Goal: Information Seeking & Learning: Learn about a topic

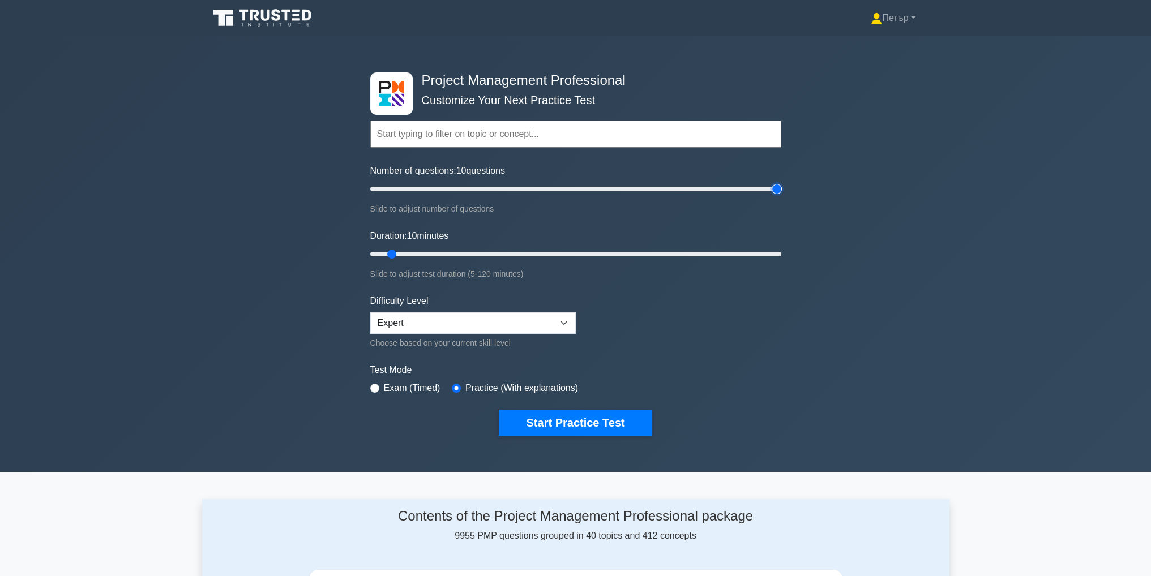
type input "200"
click at [775, 190] on input "Number of questions: 10 questions" at bounding box center [575, 189] width 411 height 14
type input "120"
click at [776, 254] on input "Duration: 120 minutes" at bounding box center [575, 254] width 411 height 14
click at [565, 422] on button "Start Practice Test" at bounding box center [575, 423] width 153 height 26
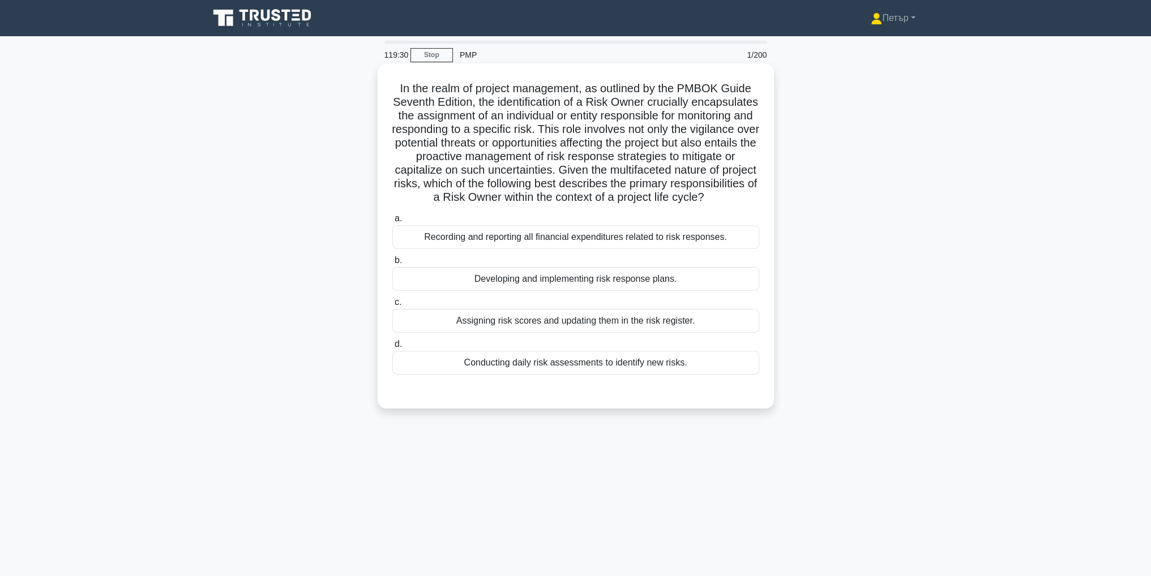
click at [715, 291] on div "Developing and implementing risk response plans." at bounding box center [575, 279] width 367 height 24
click at [392, 264] on input "b. Developing and implementing risk response plans." at bounding box center [392, 260] width 0 height 7
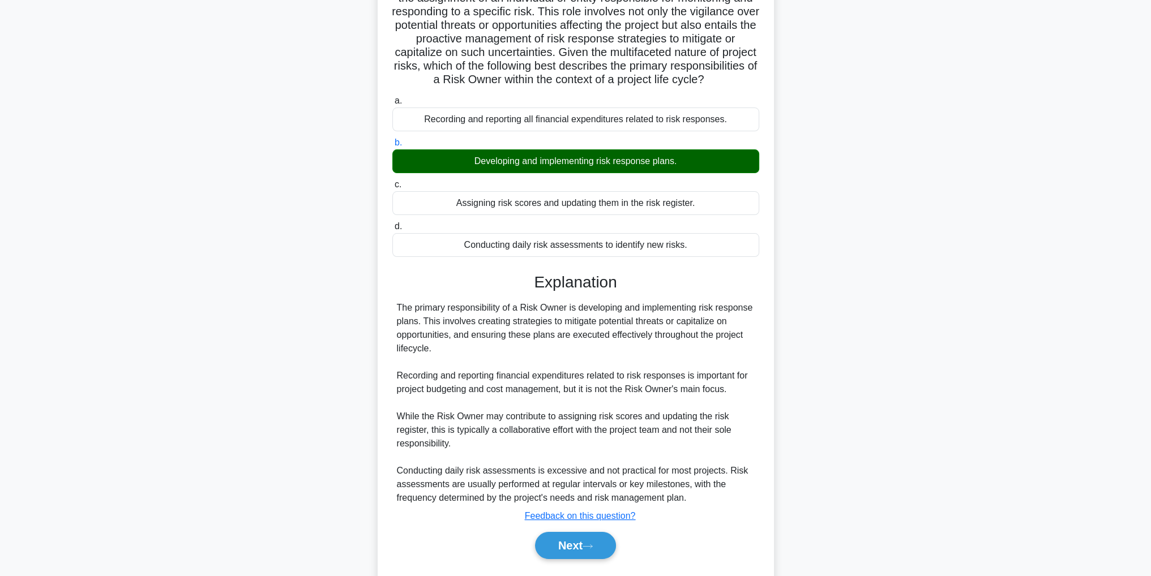
scroll to position [132, 0]
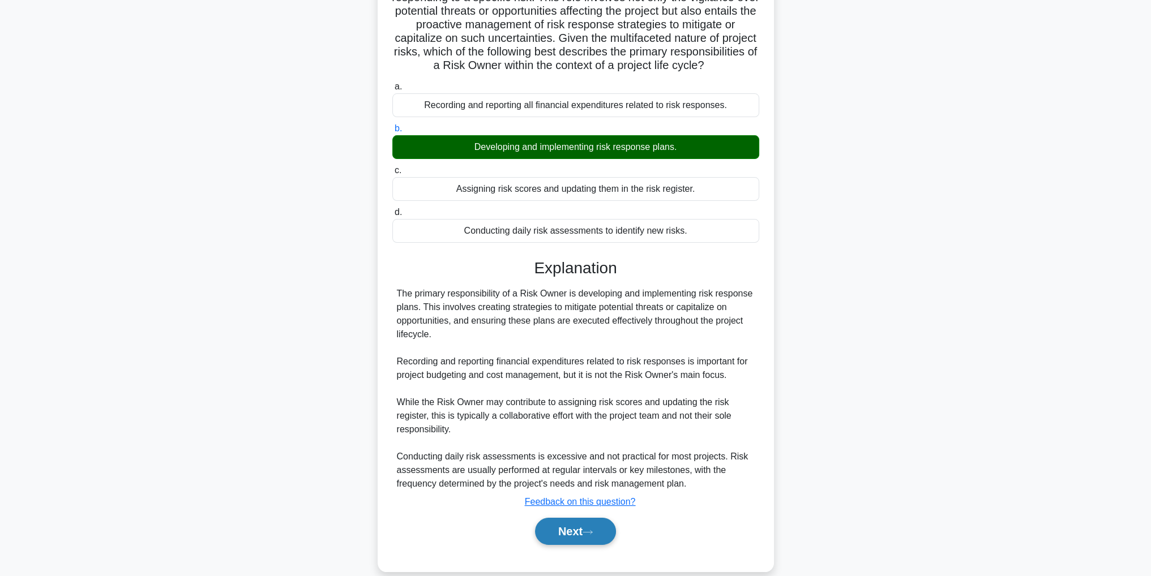
click at [578, 545] on button "Next" at bounding box center [575, 531] width 81 height 27
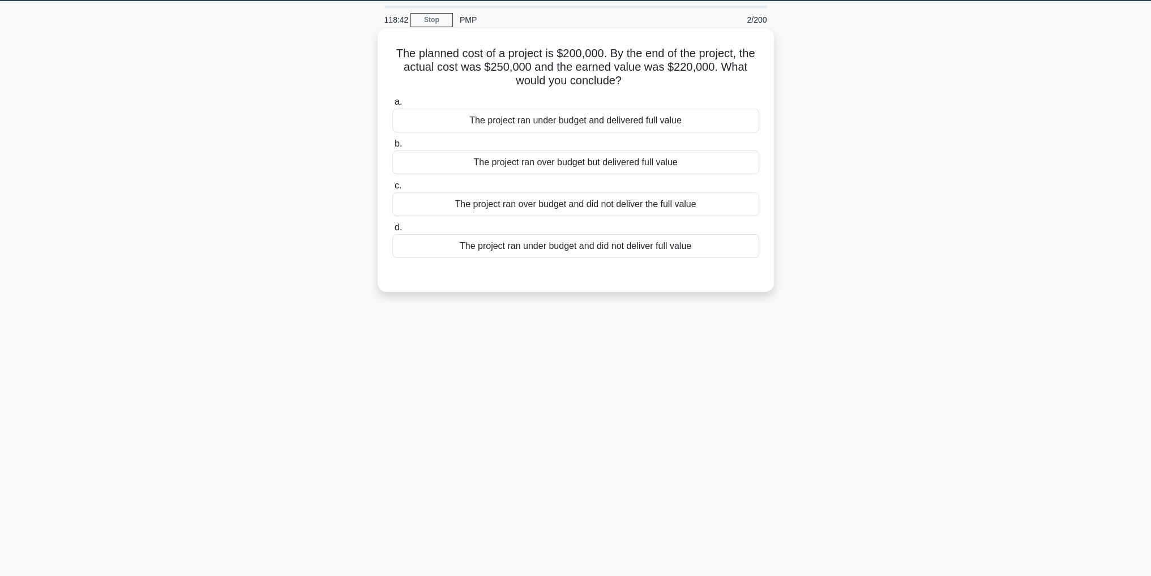
click at [722, 159] on div "The project ran over budget but delivered full value" at bounding box center [575, 163] width 367 height 24
click at [392, 148] on input "b. The project ran over budget but delivered full value" at bounding box center [392, 143] width 0 height 7
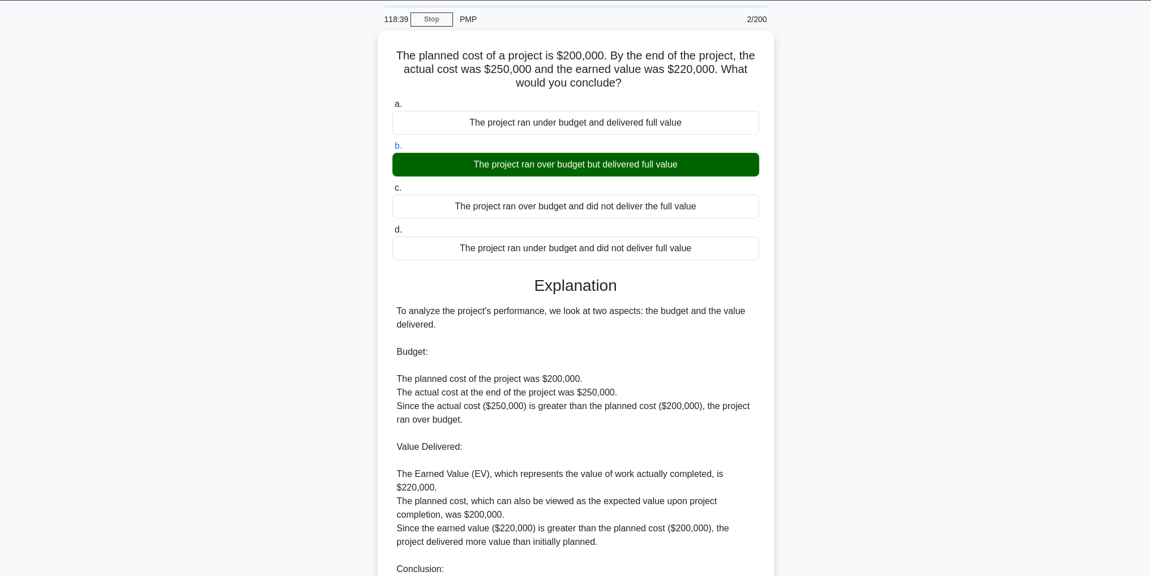
scroll to position [162, 0]
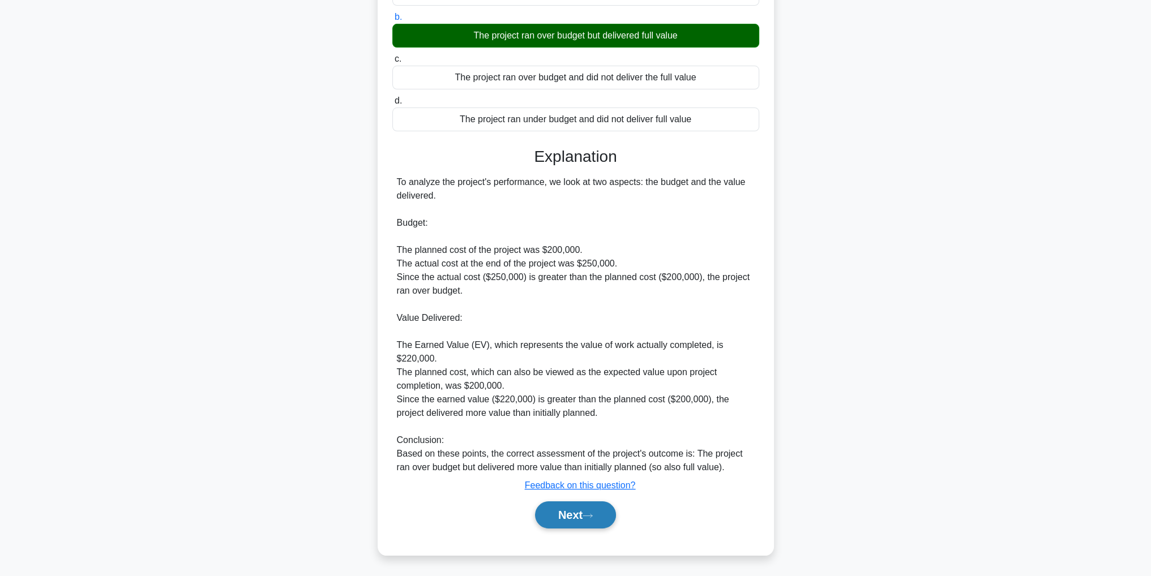
click at [561, 512] on button "Next" at bounding box center [575, 514] width 81 height 27
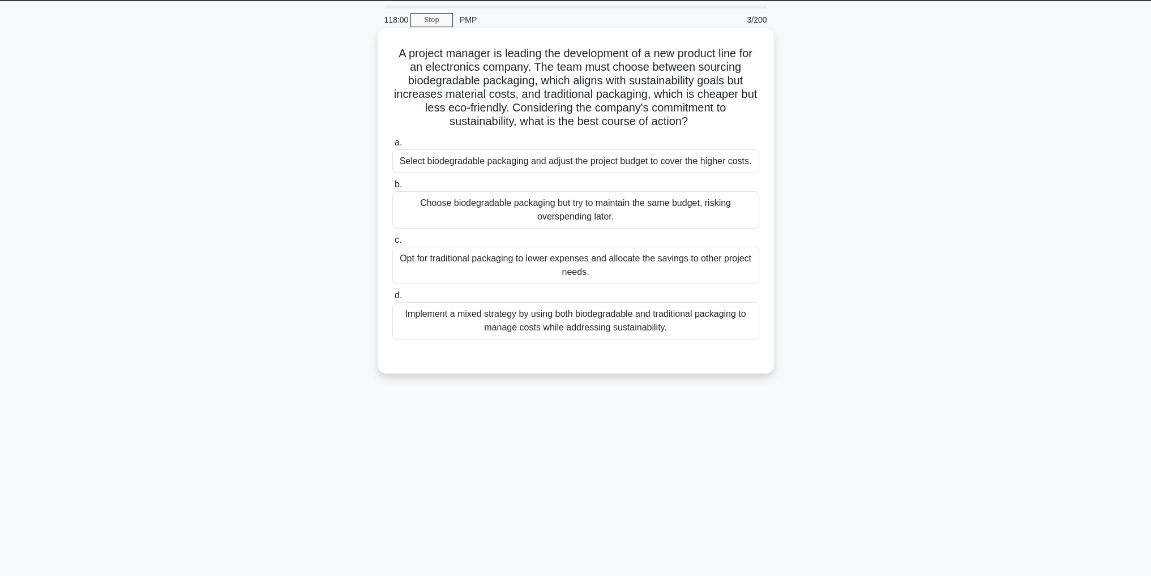
click at [726, 164] on div "Select biodegradable packaging and adjust the project budget to cover the highe…" at bounding box center [575, 161] width 367 height 24
click at [392, 147] on input "a. Select biodegradable packaging and adjust the project budget to cover the hi…" at bounding box center [392, 142] width 0 height 7
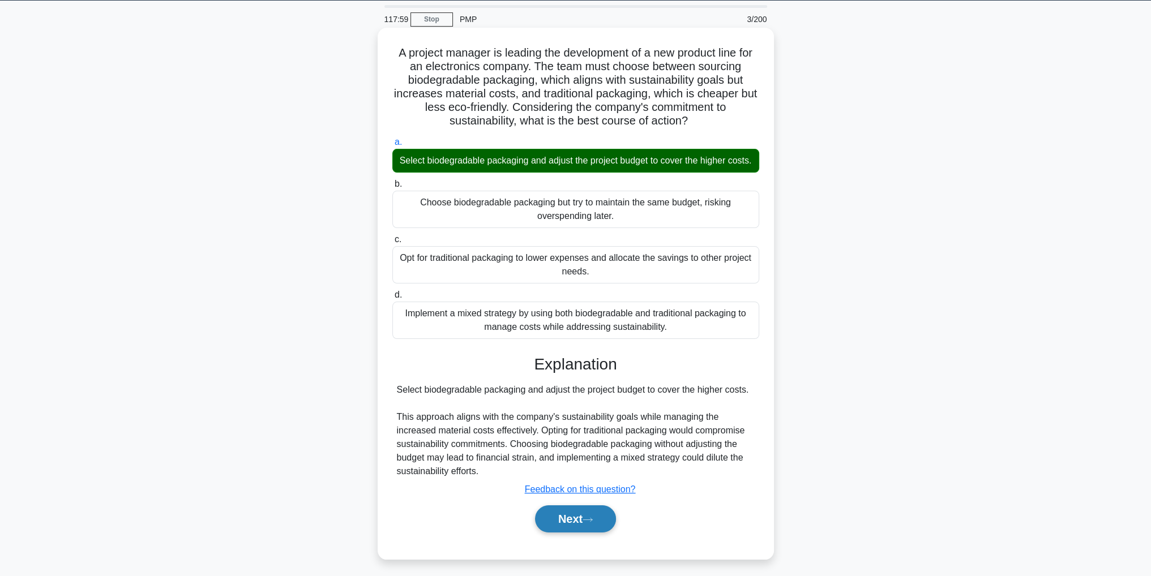
click at [571, 530] on button "Next" at bounding box center [575, 518] width 81 height 27
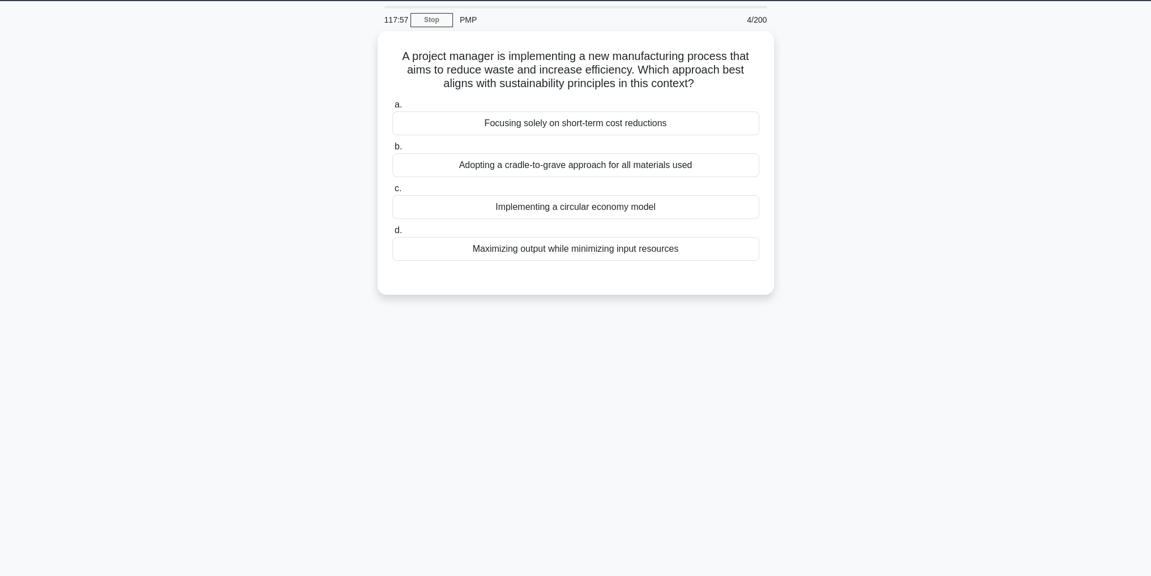
scroll to position [0, 0]
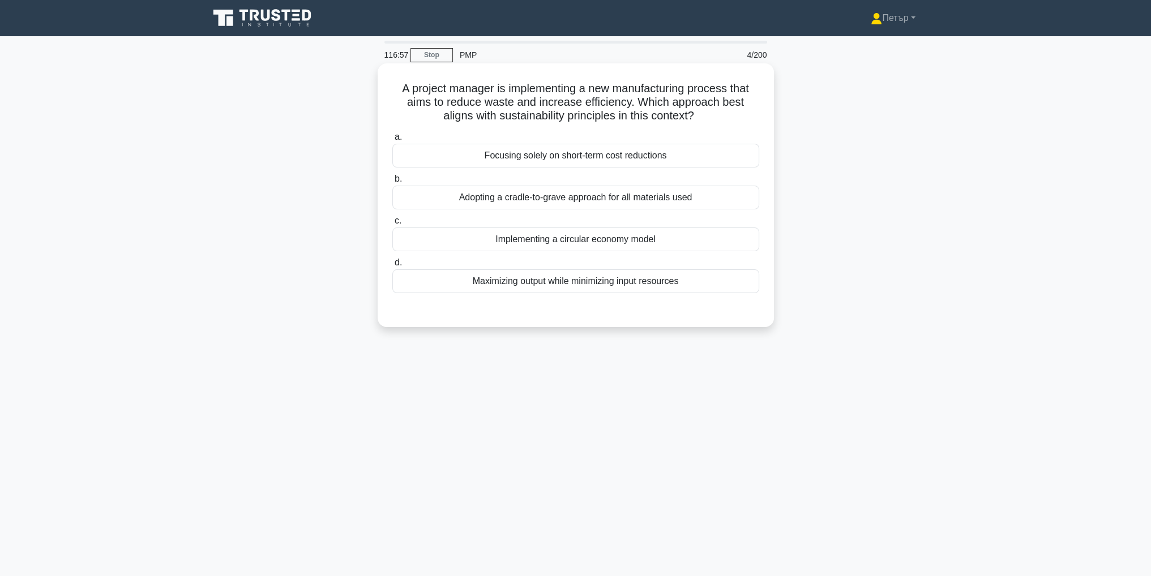
click at [685, 240] on div "Implementing a circular economy model" at bounding box center [575, 240] width 367 height 24
click at [392, 225] on input "c. Implementing a circular economy model" at bounding box center [392, 220] width 0 height 7
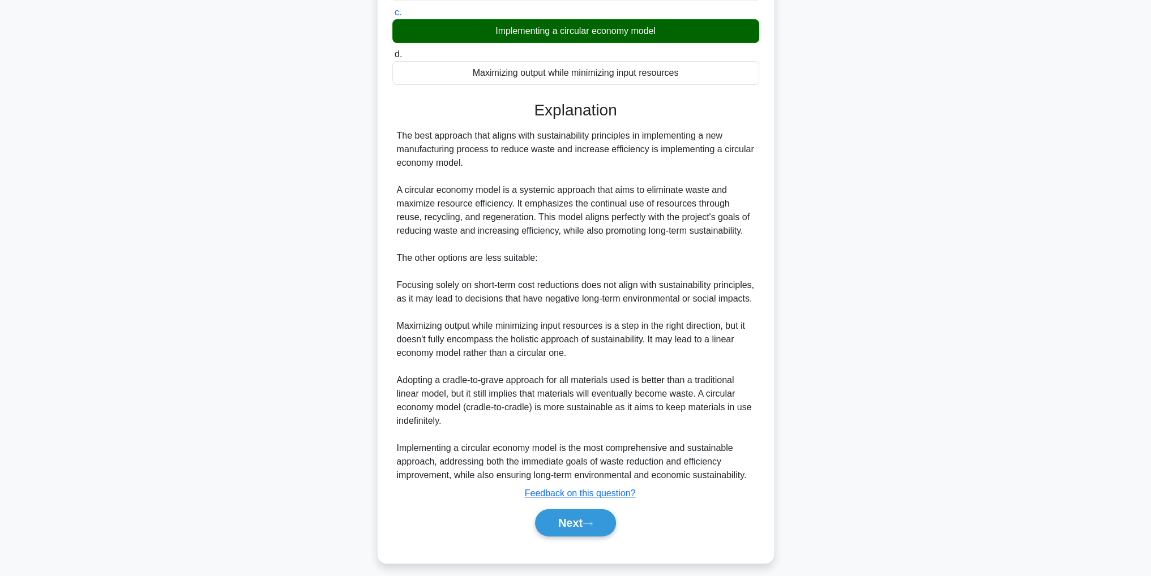
scroll to position [230, 0]
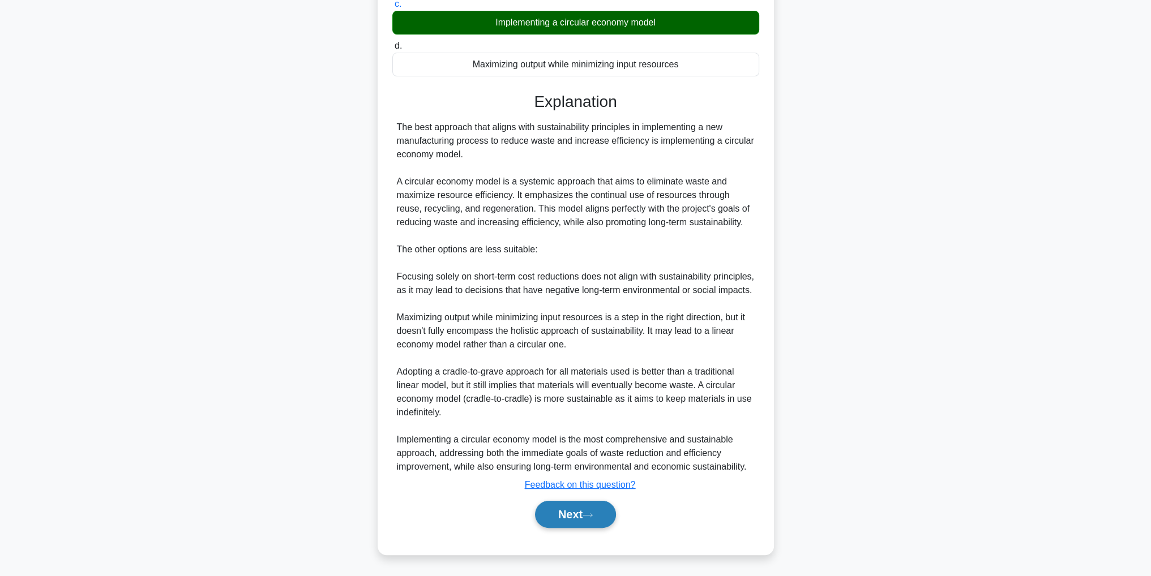
click at [568, 512] on button "Next" at bounding box center [575, 514] width 81 height 27
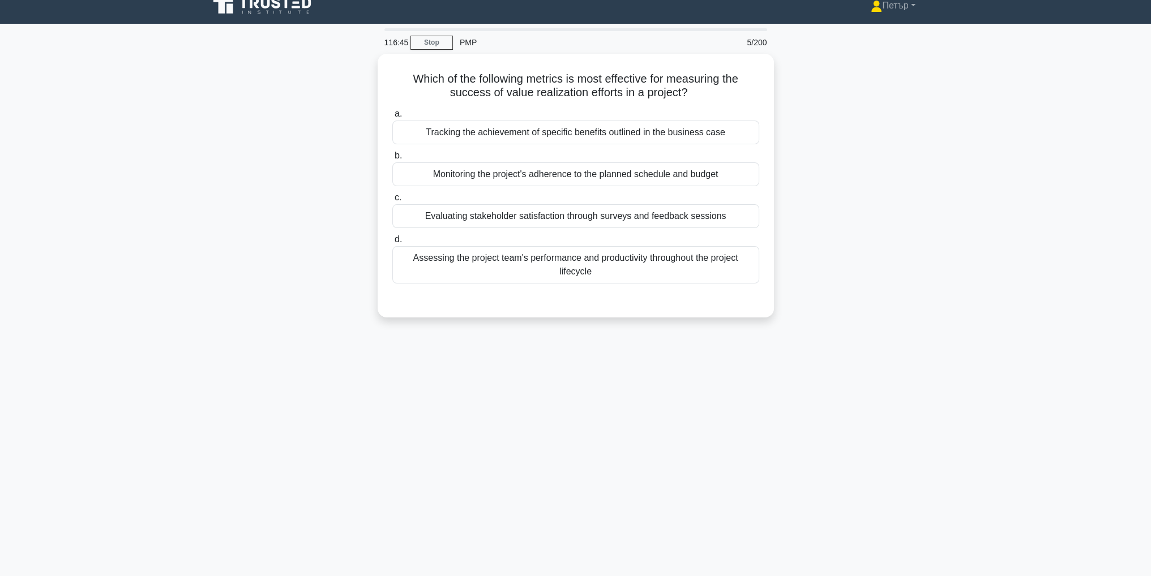
scroll to position [0, 0]
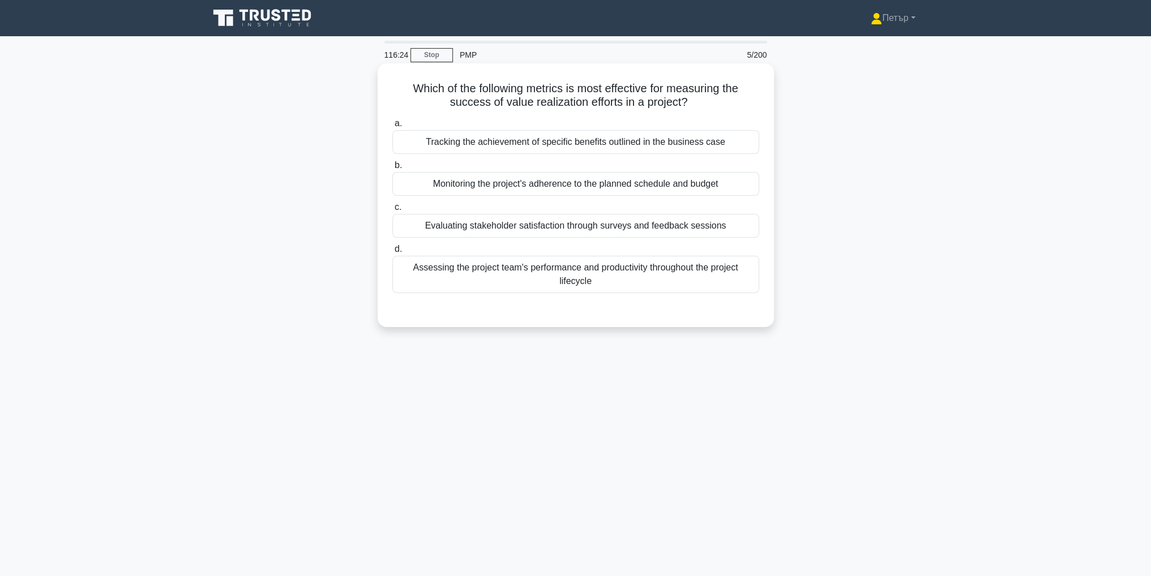
click at [641, 151] on div "Tracking the achievement of specific benefits outlined in the business case" at bounding box center [575, 142] width 367 height 24
click at [392, 127] on input "a. Tracking the achievement of specific benefits outlined in the business case" at bounding box center [392, 123] width 0 height 7
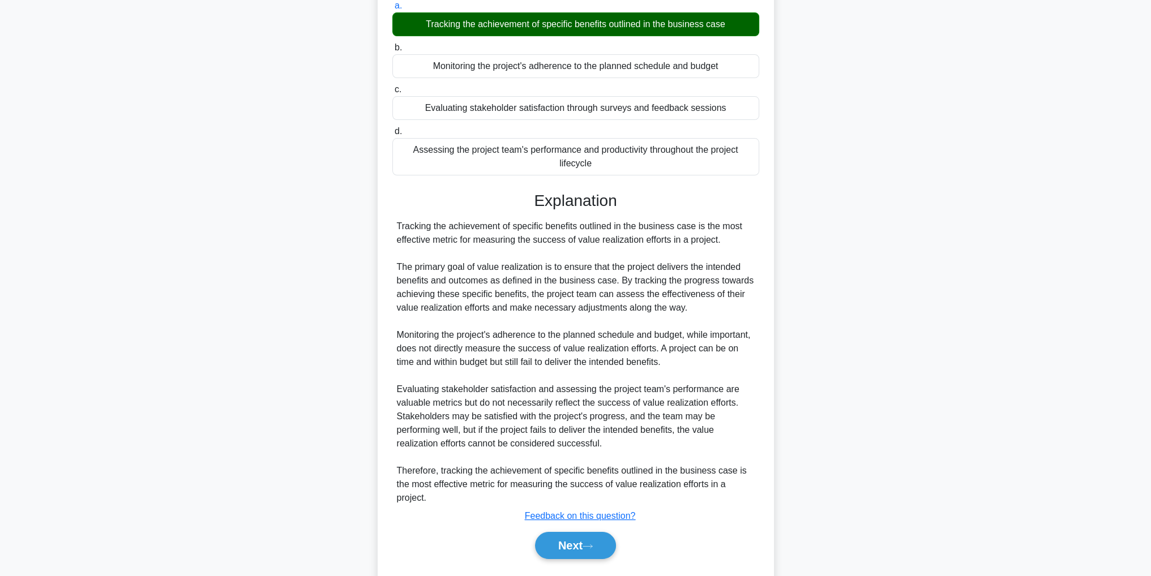
scroll to position [132, 0]
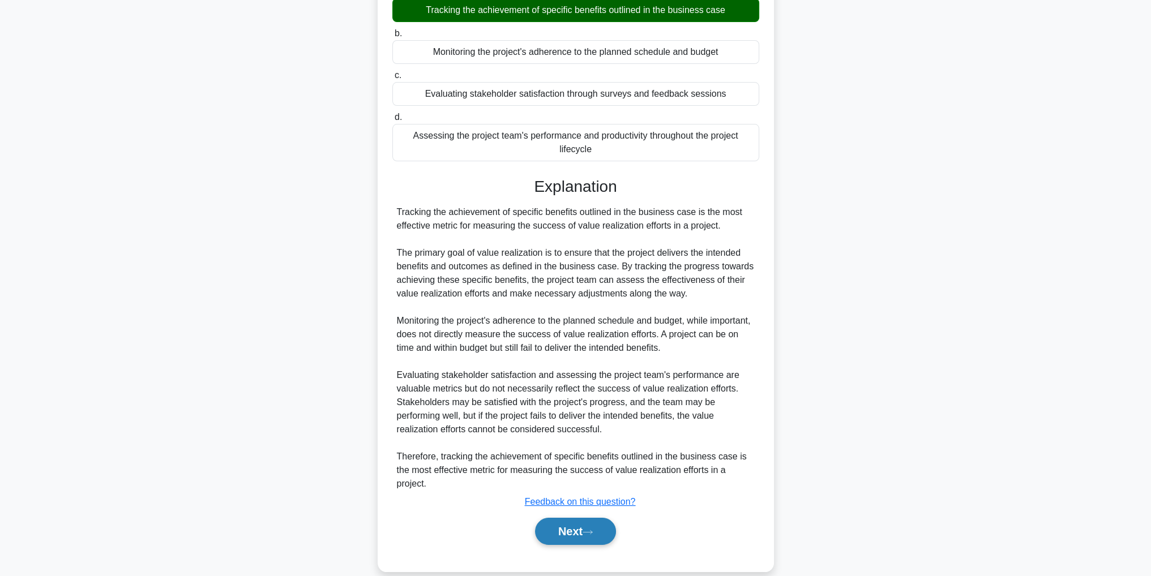
click at [559, 531] on button "Next" at bounding box center [575, 531] width 81 height 27
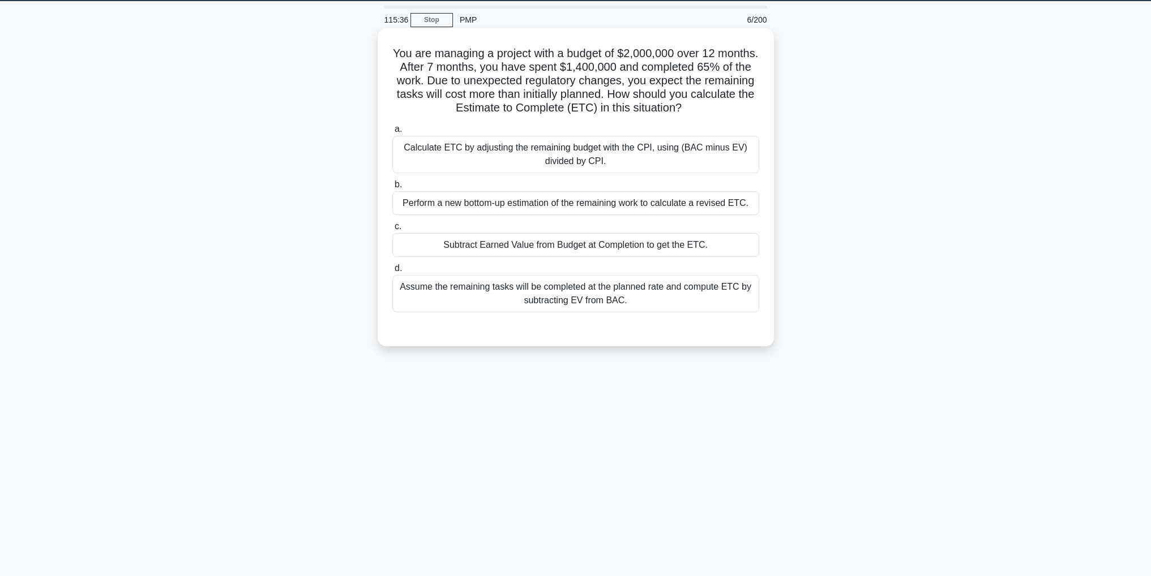
click at [591, 201] on div "Perform a new bottom-up estimation of the remaining work to calculate a revised…" at bounding box center [575, 203] width 367 height 24
click at [392, 188] on input "b. Perform a new bottom-up estimation of the remaining work to calculate a revi…" at bounding box center [392, 184] width 0 height 7
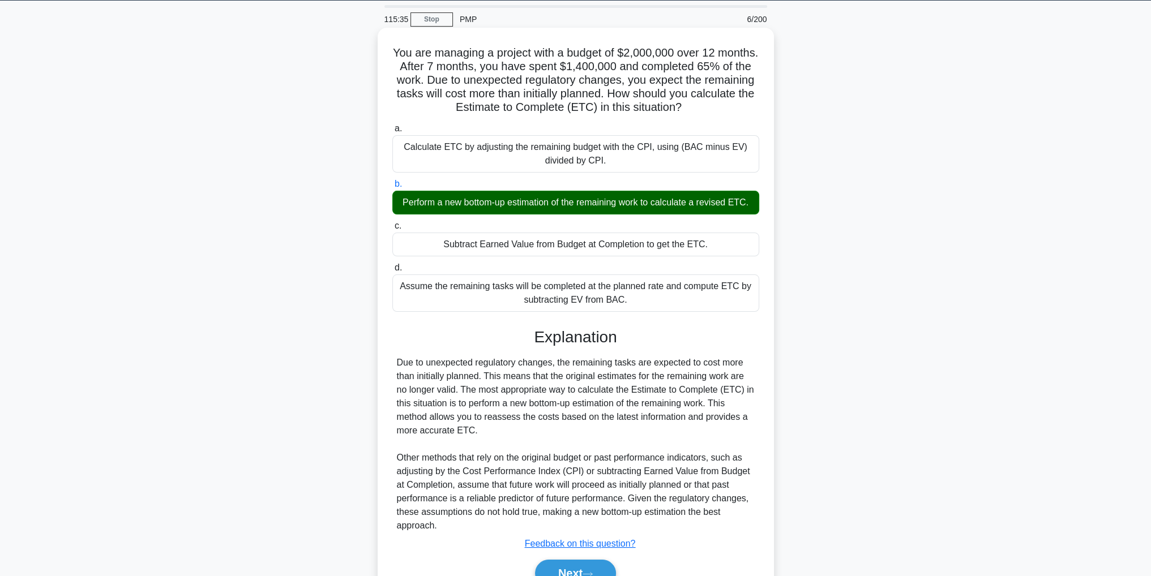
scroll to position [94, 0]
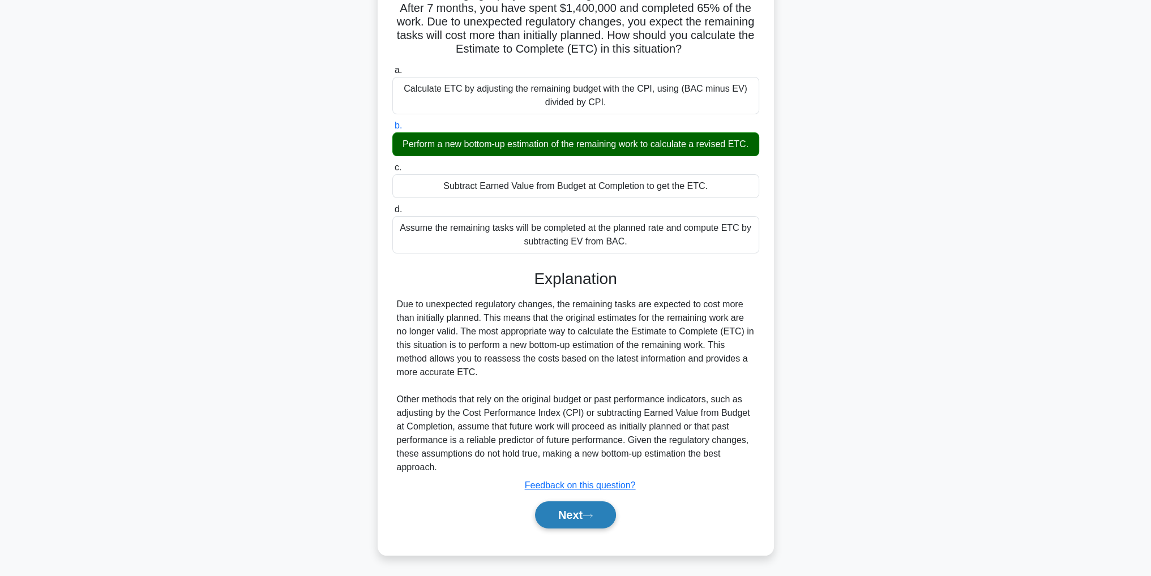
click at [587, 511] on button "Next" at bounding box center [575, 514] width 81 height 27
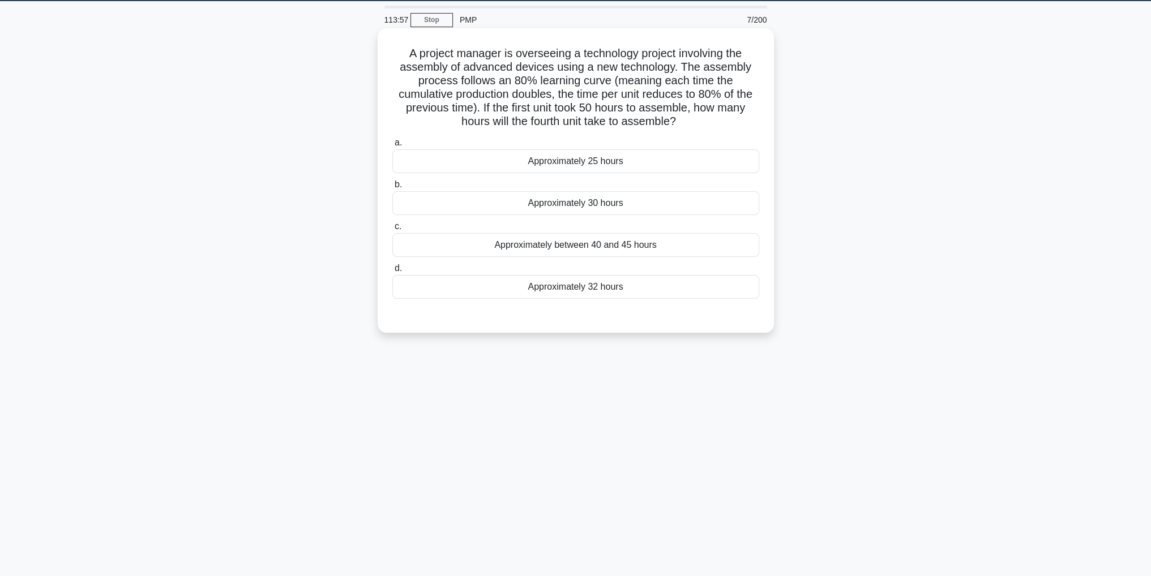
click at [715, 164] on div "Approximately 25 hours" at bounding box center [575, 161] width 367 height 24
click at [392, 147] on input "a. Approximately 25 hours" at bounding box center [392, 142] width 0 height 7
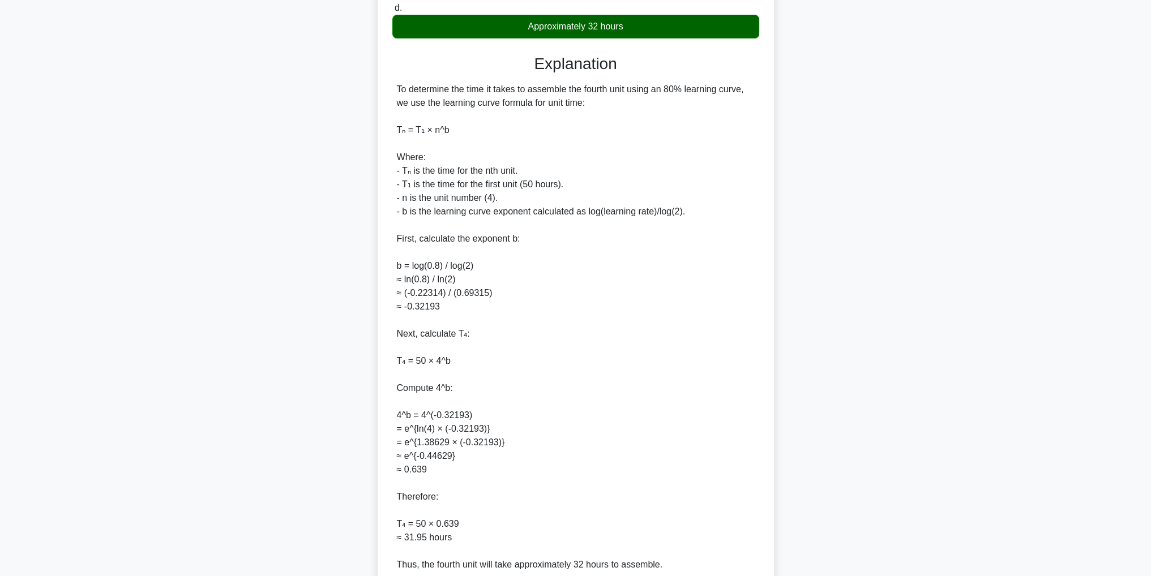
scroll to position [394, 0]
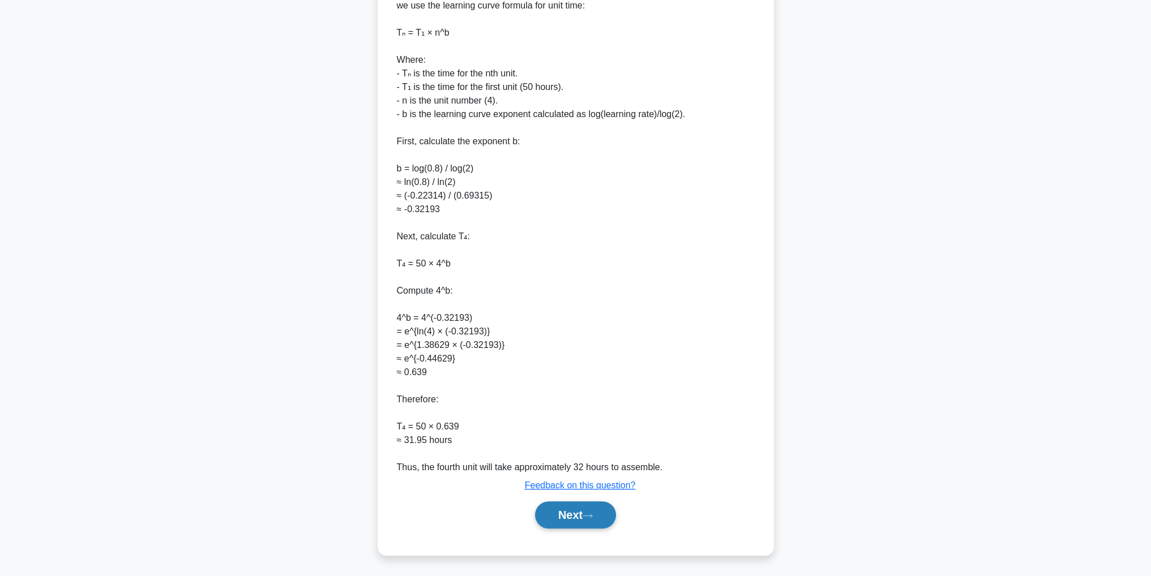
click at [582, 501] on button "Next" at bounding box center [575, 514] width 81 height 27
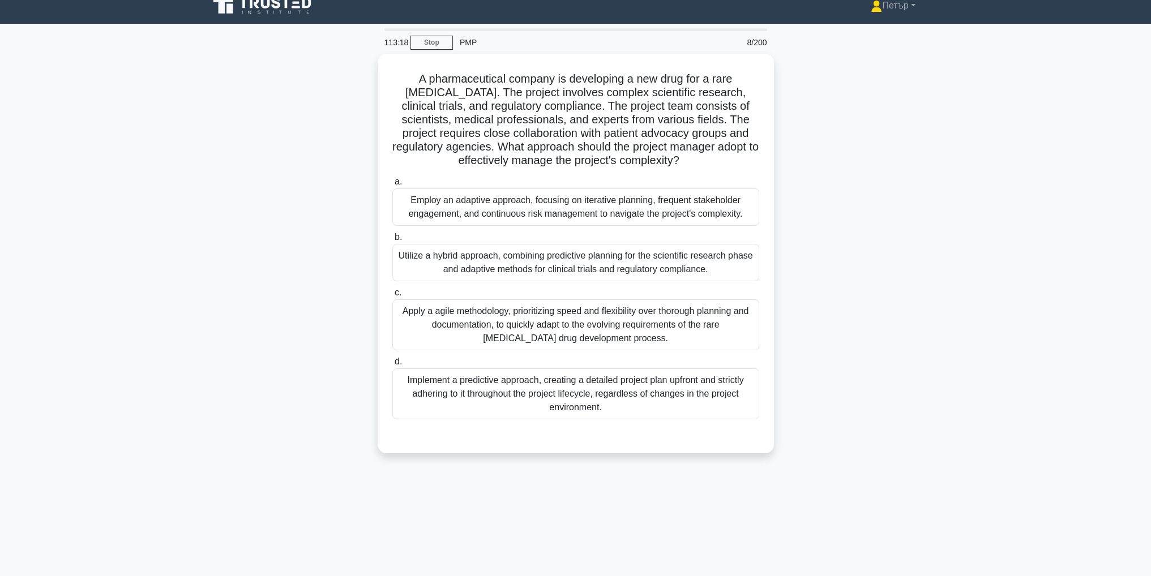
scroll to position [0, 0]
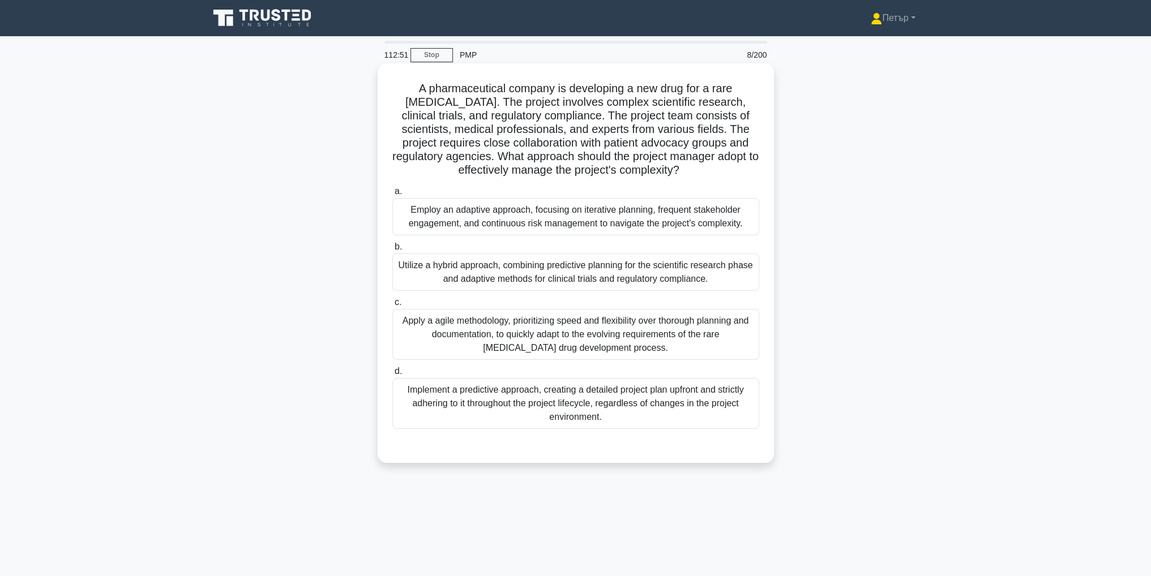
click at [698, 220] on div "Employ an adaptive approach, focusing on iterative planning, frequent stakehold…" at bounding box center [575, 216] width 367 height 37
click at [392, 195] on input "a. Employ an adaptive approach, focusing on iterative planning, frequent stakeh…" at bounding box center [392, 191] width 0 height 7
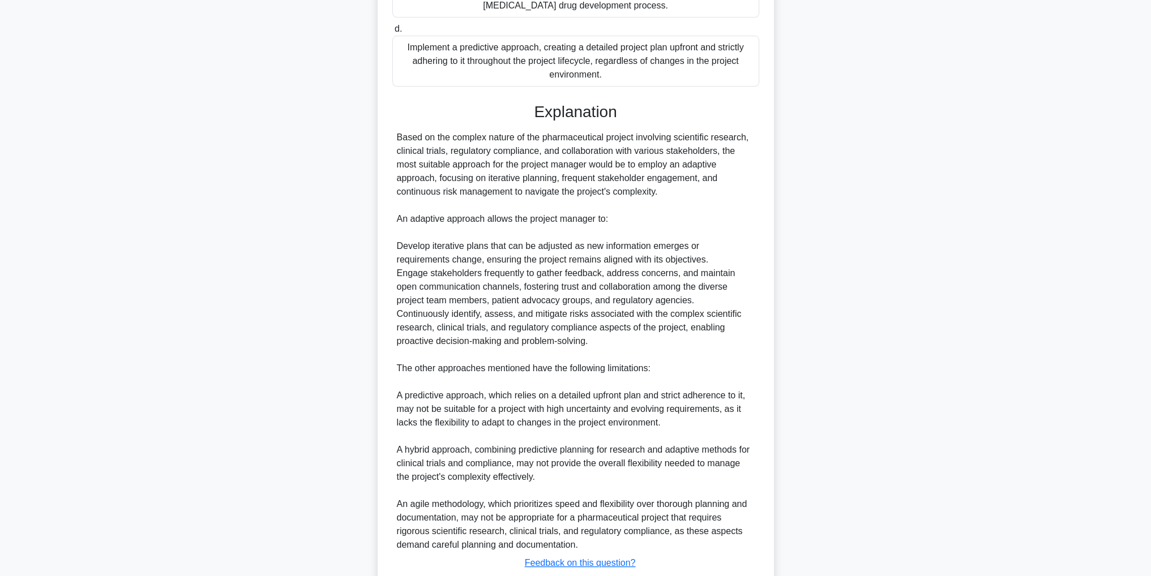
scroll to position [420, 0]
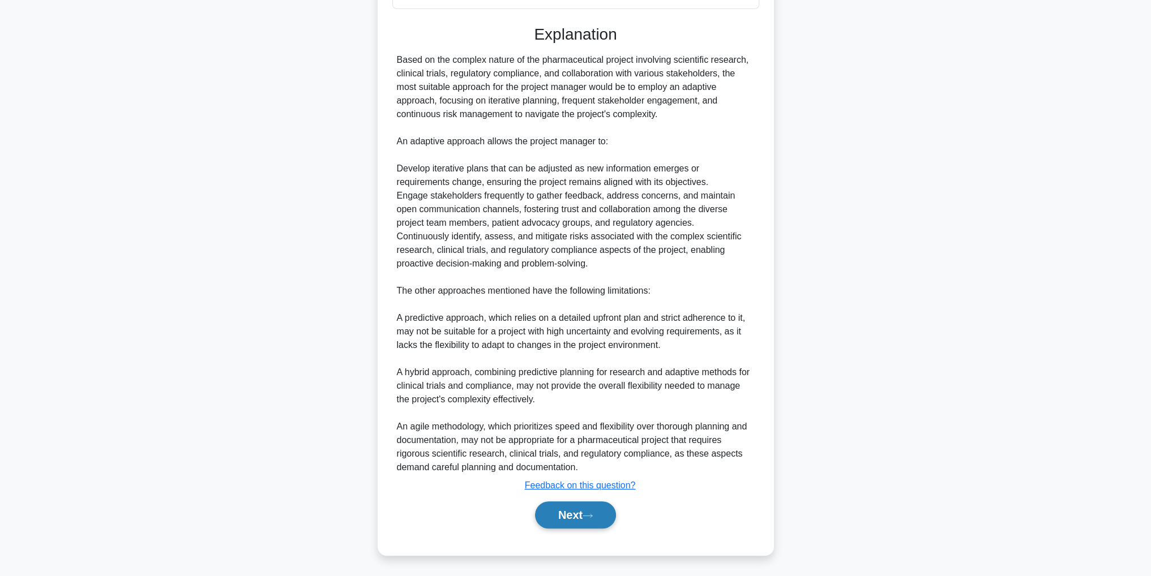
click at [613, 524] on button "Next" at bounding box center [575, 514] width 81 height 27
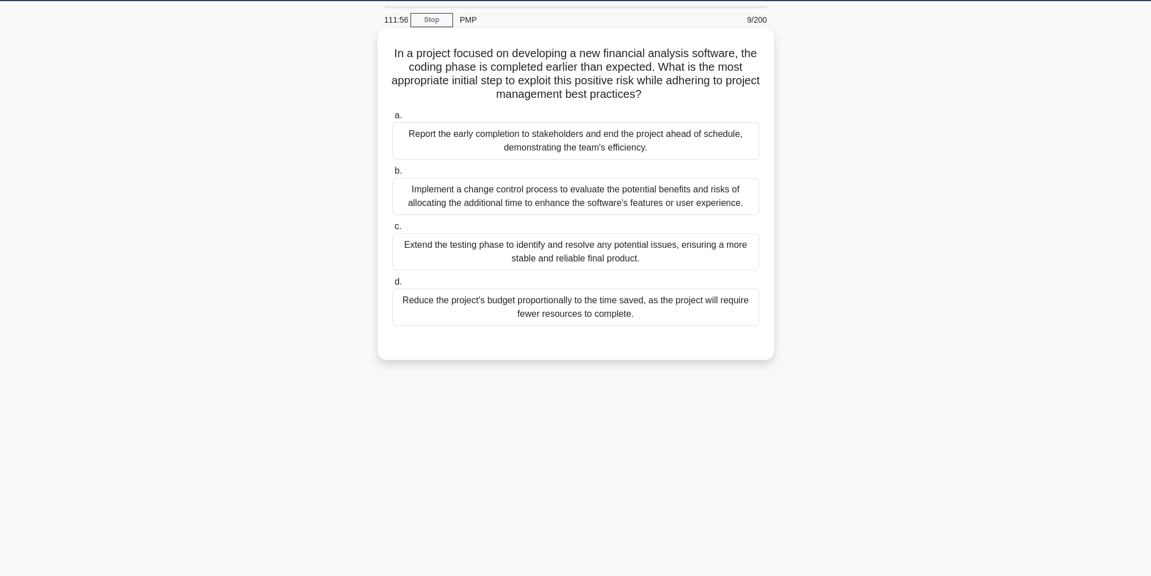
click at [412, 243] on div "Extend the testing phase to identify and resolve any potential issues, ensuring…" at bounding box center [575, 251] width 367 height 37
click at [392, 230] on input "c. Extend the testing phase to identify and resolve any potential issues, ensur…" at bounding box center [392, 226] width 0 height 7
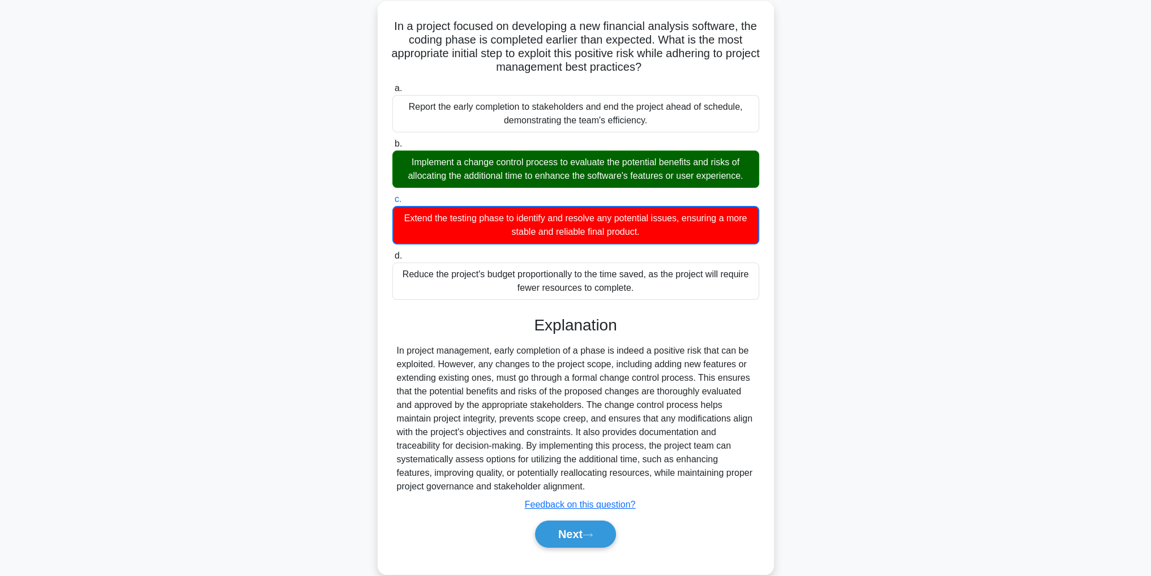
scroll to position [81, 0]
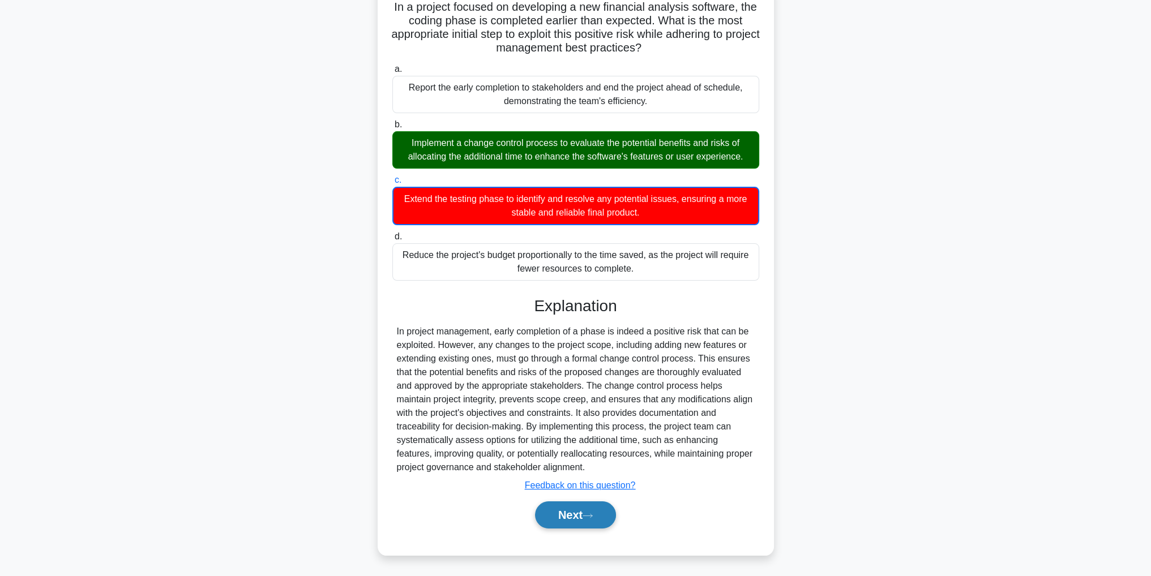
click at [589, 510] on button "Next" at bounding box center [575, 514] width 81 height 27
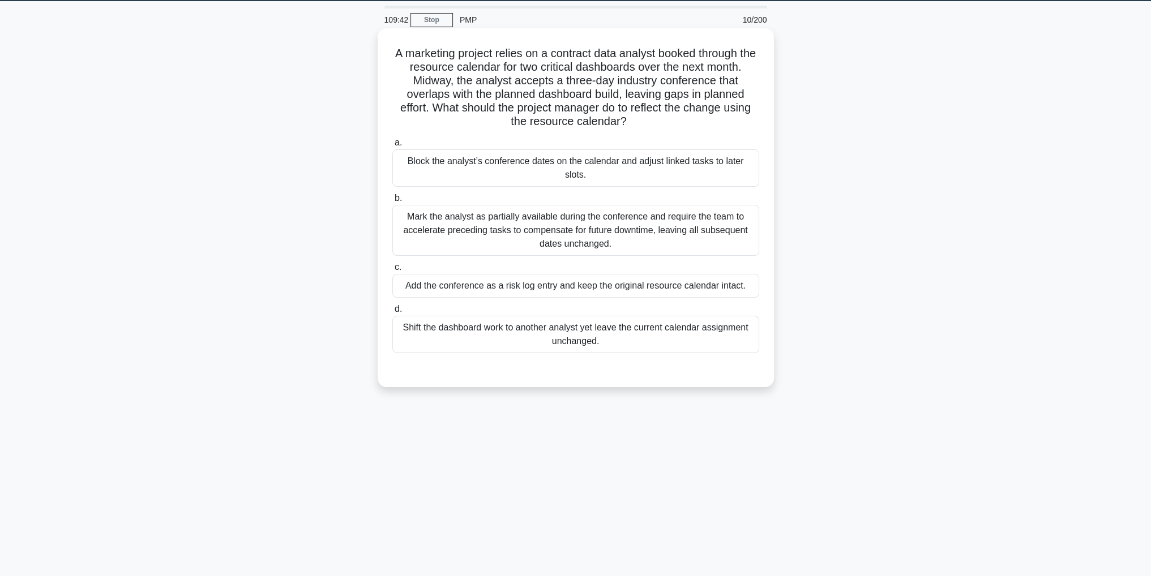
click at [625, 164] on div "Block the analyst’s conference dates on the calendar and adjust linked tasks to…" at bounding box center [575, 167] width 367 height 37
click at [392, 147] on input "a. Block the analyst’s conference dates on the calendar and adjust linked tasks…" at bounding box center [392, 142] width 0 height 7
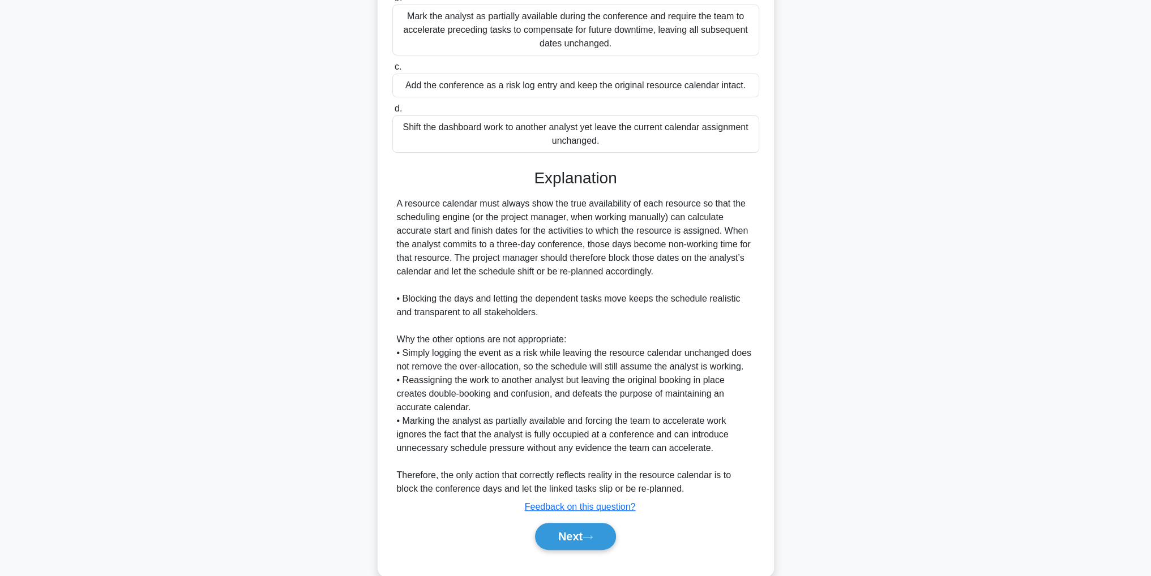
scroll to position [257, 0]
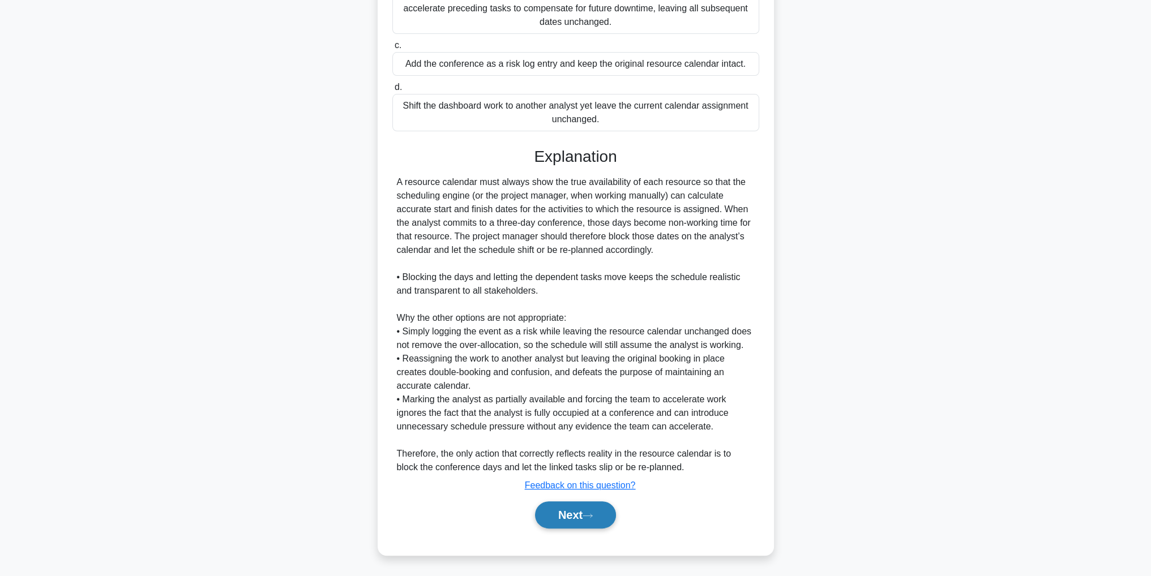
click at [559, 513] on button "Next" at bounding box center [575, 514] width 81 height 27
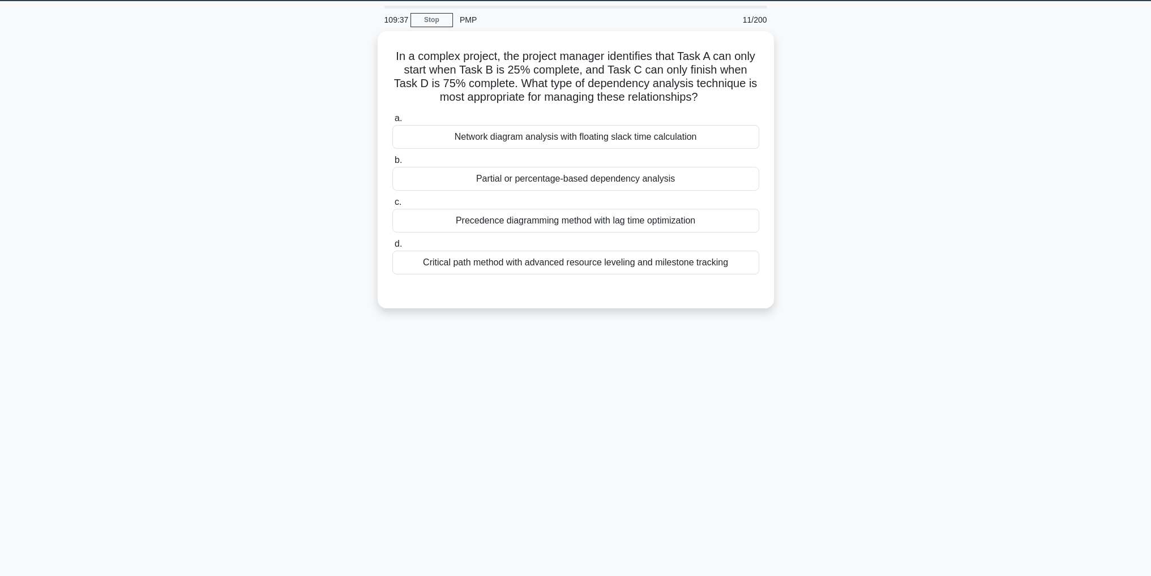
scroll to position [36, 0]
click at [722, 168] on div "Partial or percentage-based dependency analysis" at bounding box center [575, 176] width 367 height 24
click at [392, 161] on input "b. Partial or percentage-based dependency analysis" at bounding box center [392, 157] width 0 height 7
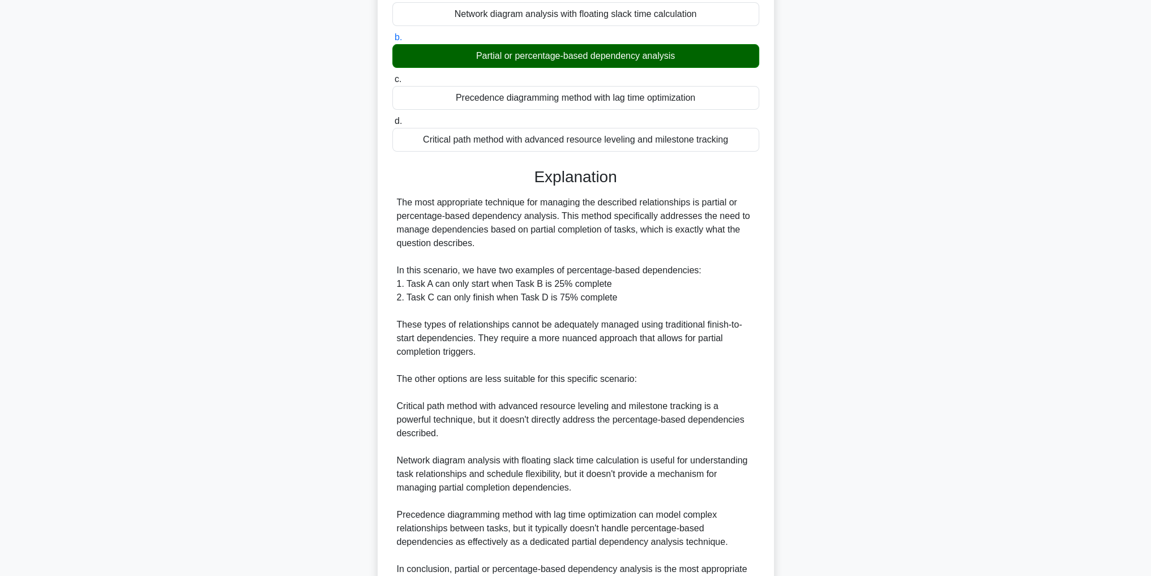
scroll to position [271, 0]
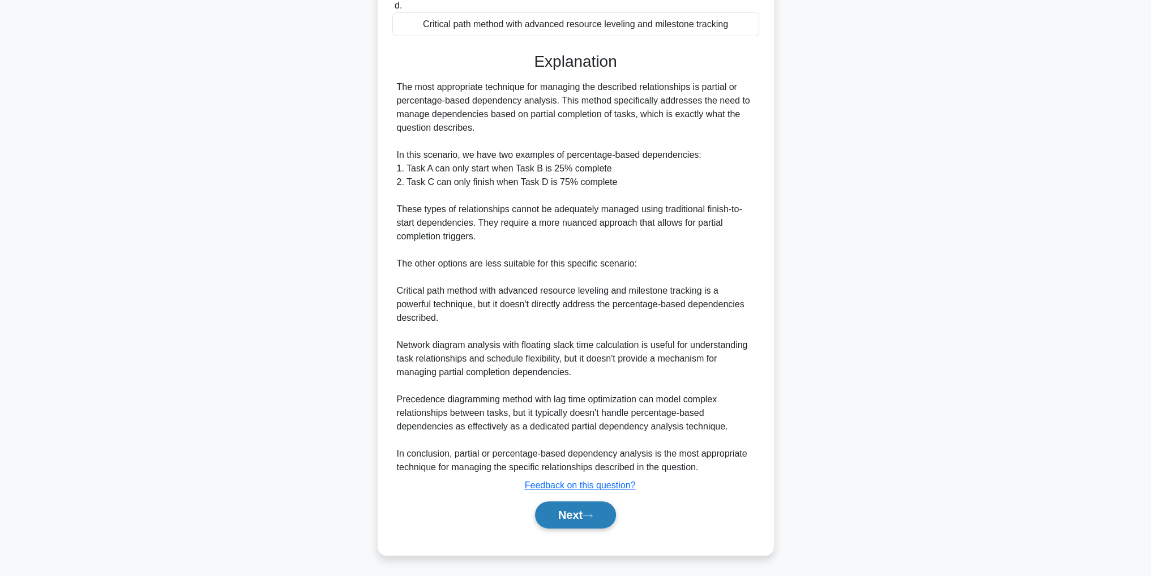
click at [590, 517] on icon at bounding box center [587, 516] width 10 height 6
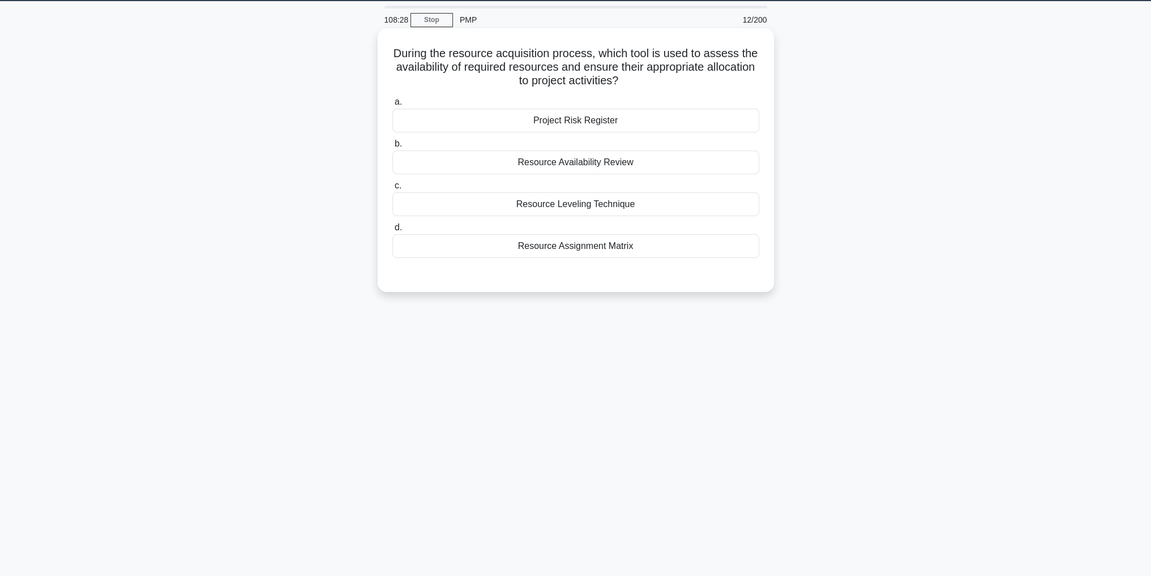
click at [666, 248] on div "Resource Assignment Matrix" at bounding box center [575, 246] width 367 height 24
click at [392, 231] on input "d. Resource Assignment Matrix" at bounding box center [392, 227] width 0 height 7
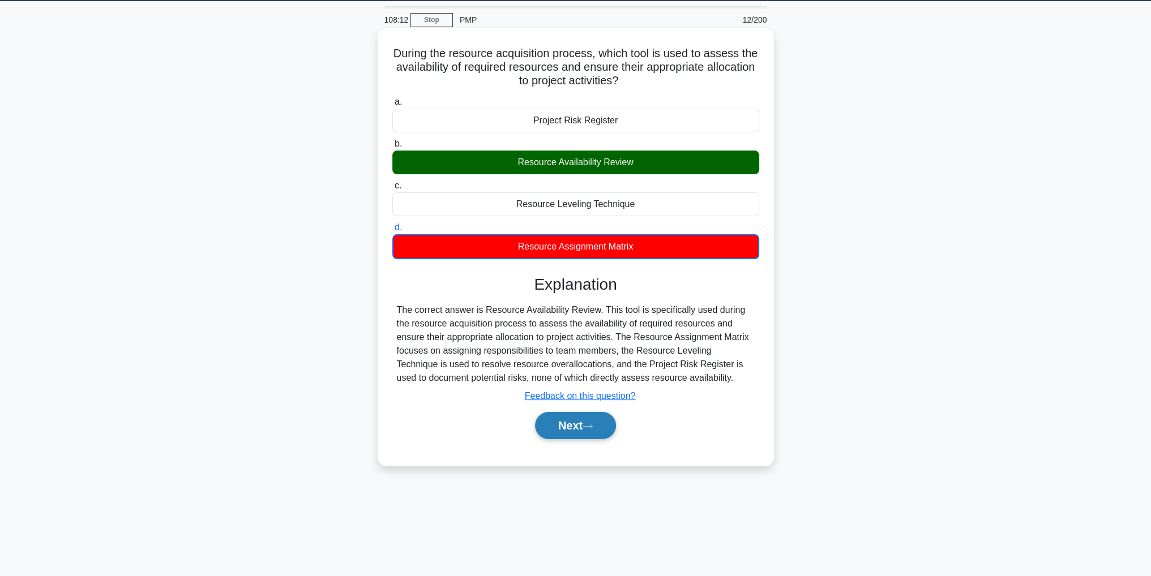
click at [589, 424] on icon at bounding box center [587, 426] width 10 height 6
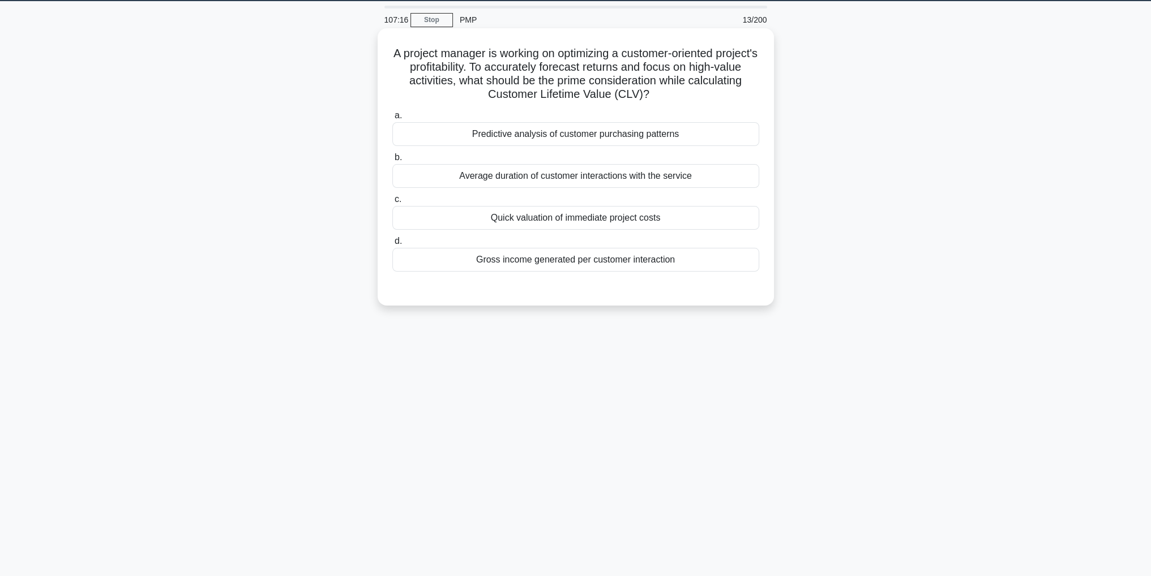
click at [733, 172] on div "Average duration of customer interactions with the service" at bounding box center [575, 176] width 367 height 24
click at [392, 161] on input "b. Average duration of customer interactions with the service" at bounding box center [392, 157] width 0 height 7
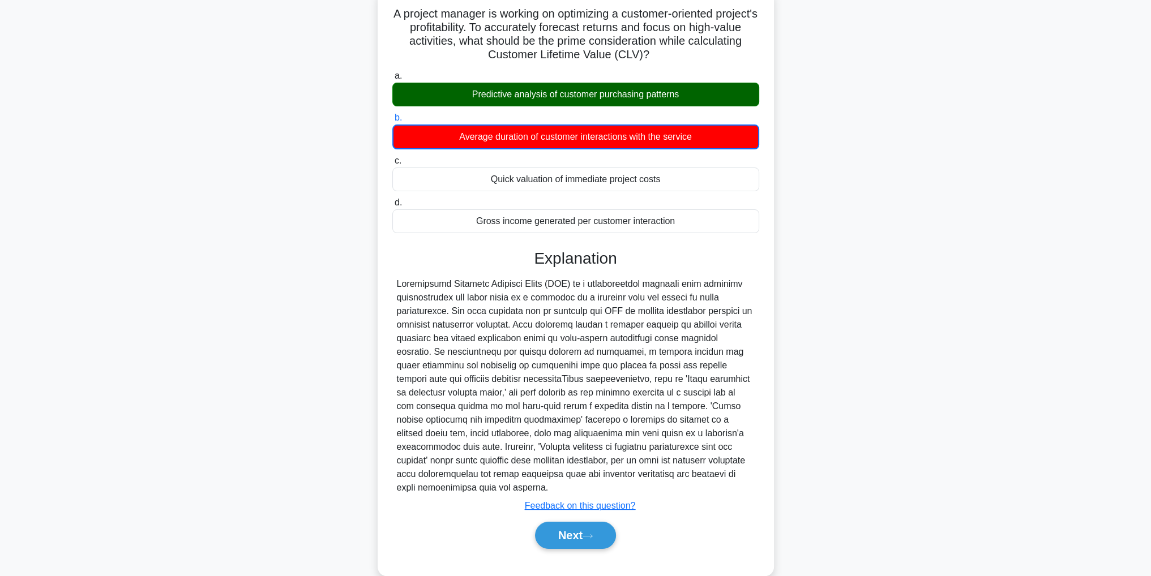
scroll to position [95, 0]
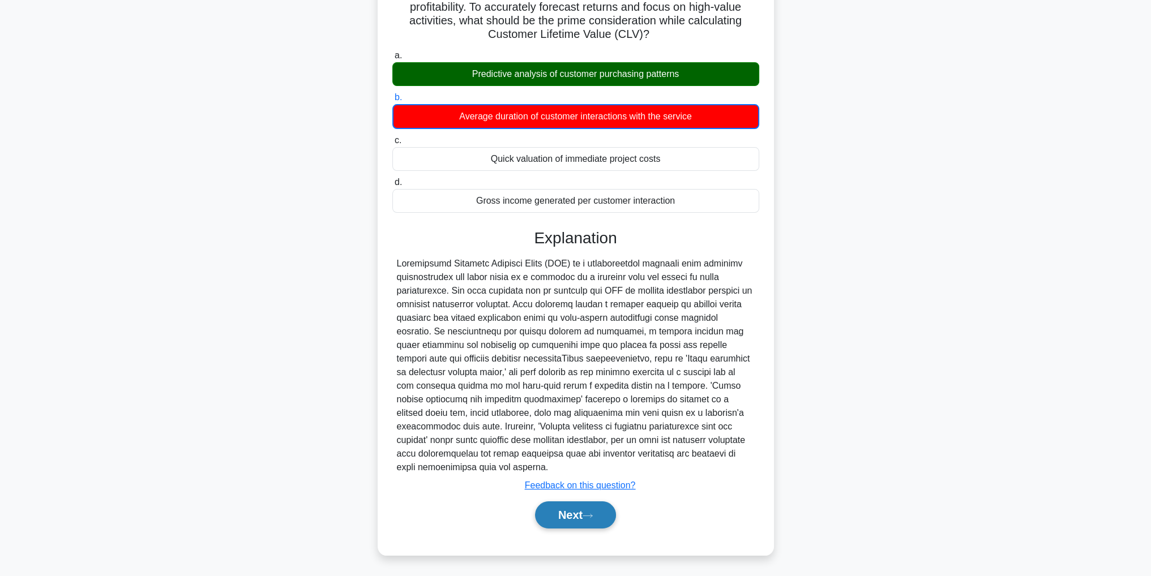
click at [593, 508] on button "Next" at bounding box center [575, 514] width 81 height 27
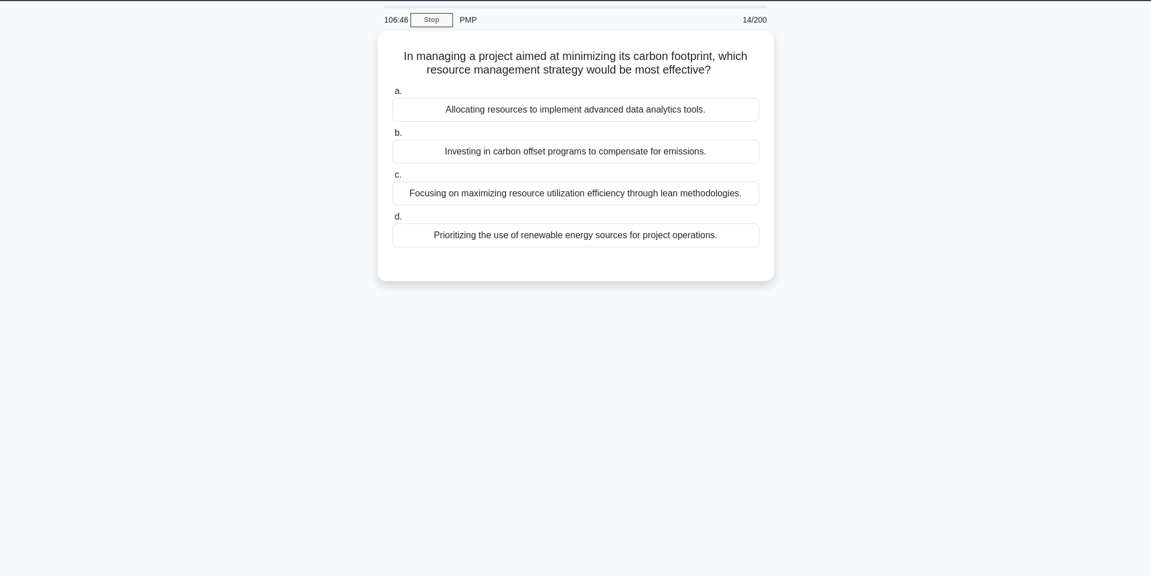
scroll to position [36, 0]
click at [746, 193] on div "Focusing on maximizing resource utilization efficiency through lean methodologi…" at bounding box center [575, 191] width 367 height 24
click at [392, 176] on input "c. Focusing on maximizing resource utilization efficiency through lean methodol…" at bounding box center [392, 172] width 0 height 7
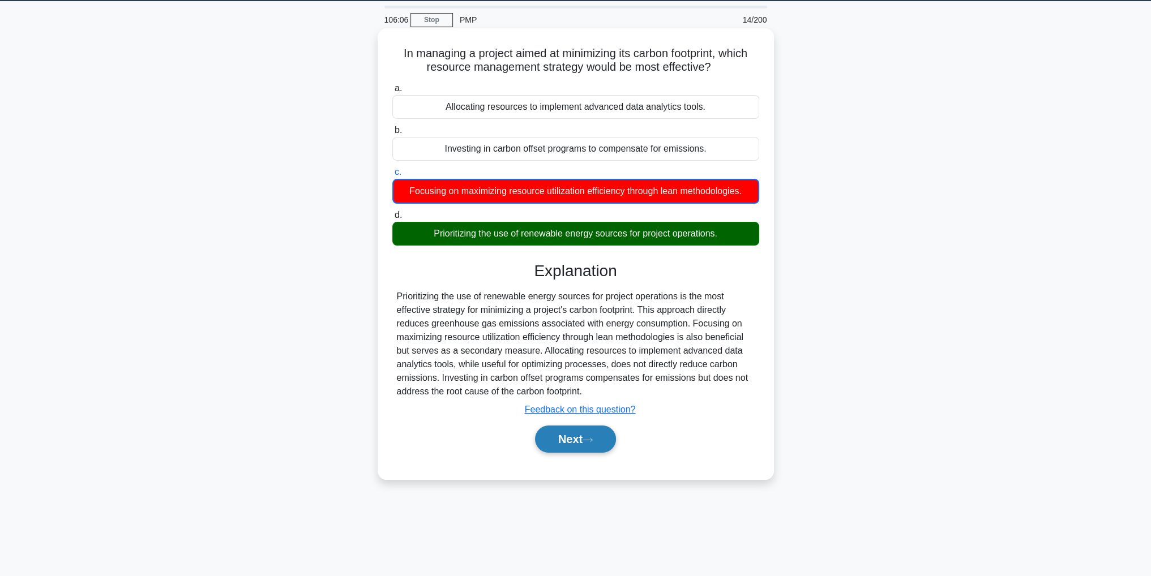
click at [603, 440] on button "Next" at bounding box center [575, 439] width 81 height 27
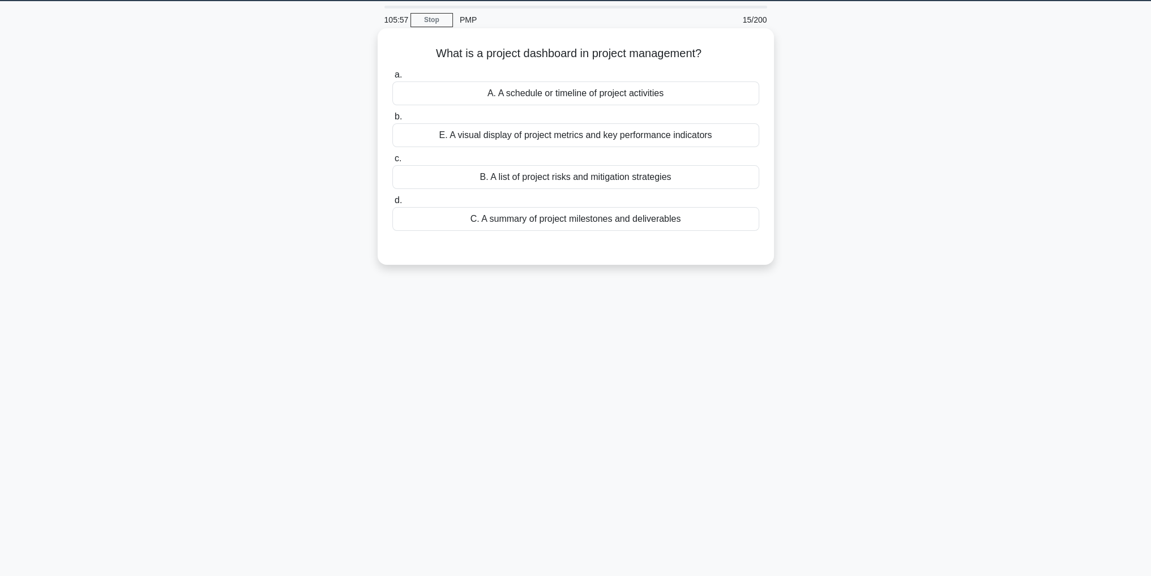
click at [740, 130] on div "E. A visual display of project metrics and key performance indicators" at bounding box center [575, 135] width 367 height 24
click at [392, 121] on input "b. E. A visual display of project metrics and key performance indicators" at bounding box center [392, 116] width 0 height 7
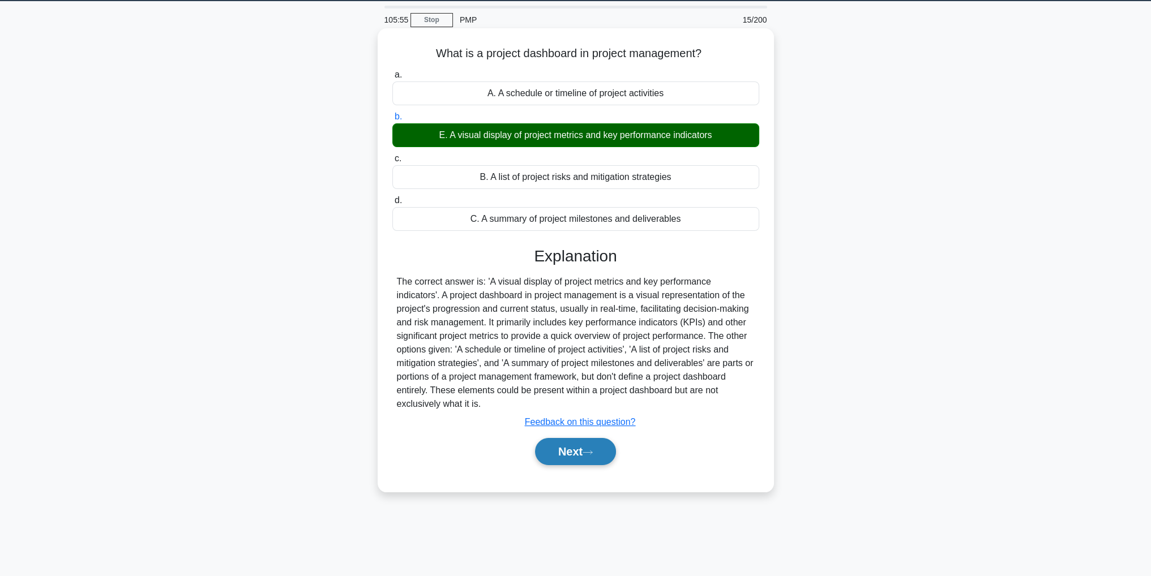
click at [586, 440] on button "Next" at bounding box center [575, 451] width 81 height 27
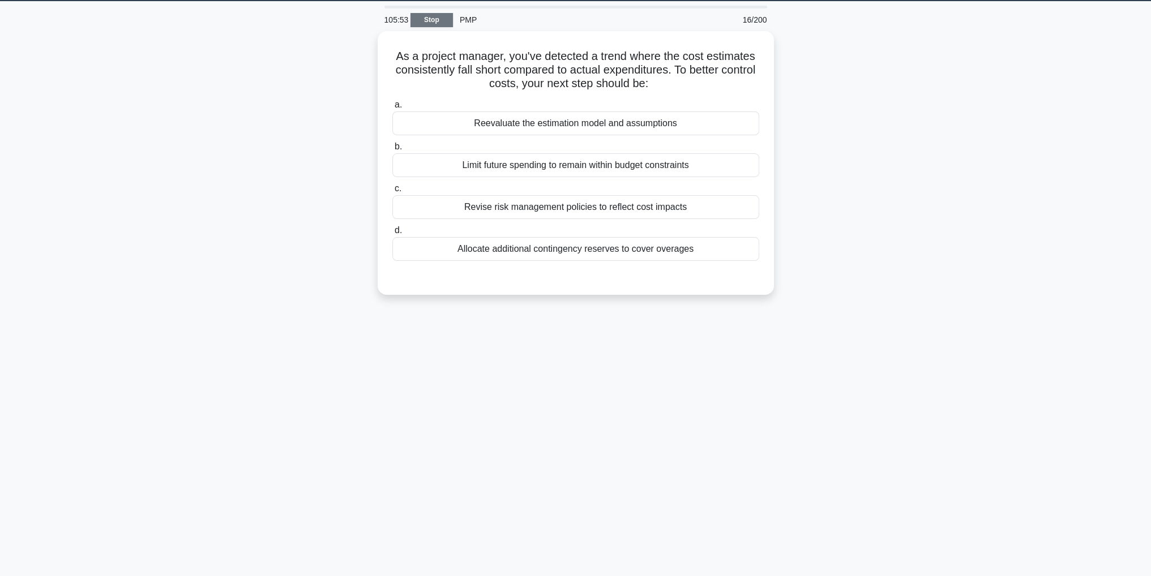
click at [417, 17] on link "Stop" at bounding box center [431, 20] width 42 height 14
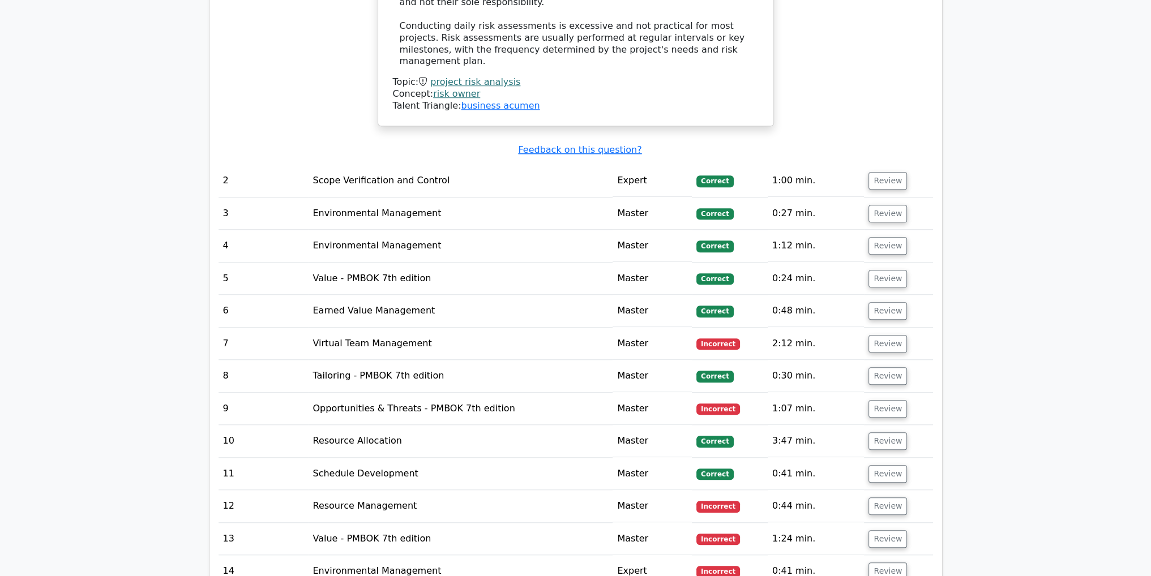
scroll to position [1452, 0]
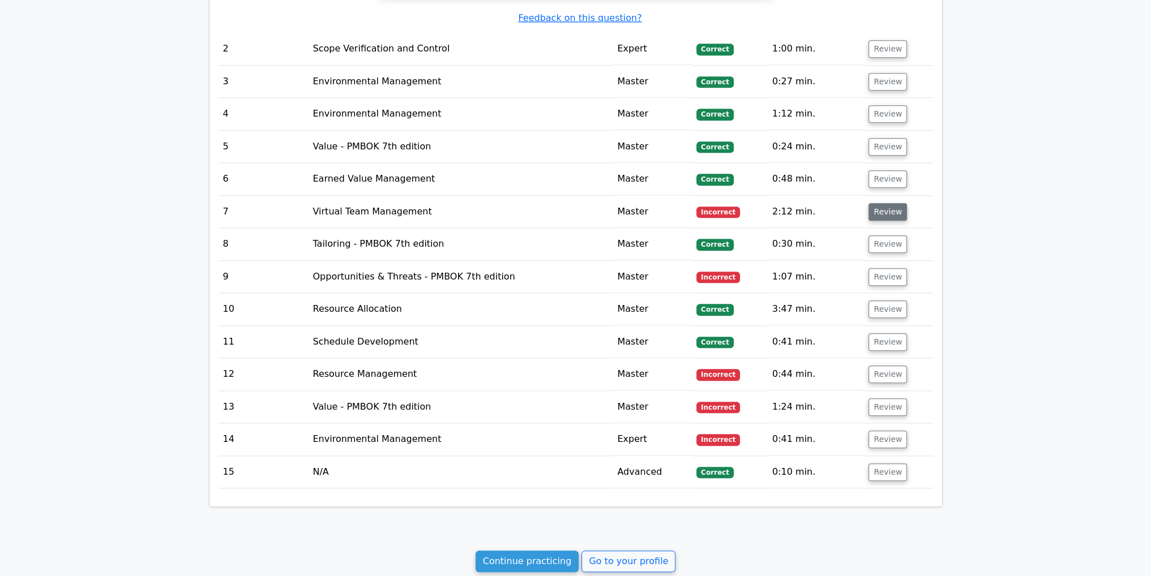
click at [885, 203] on button "Review" at bounding box center [887, 212] width 38 height 18
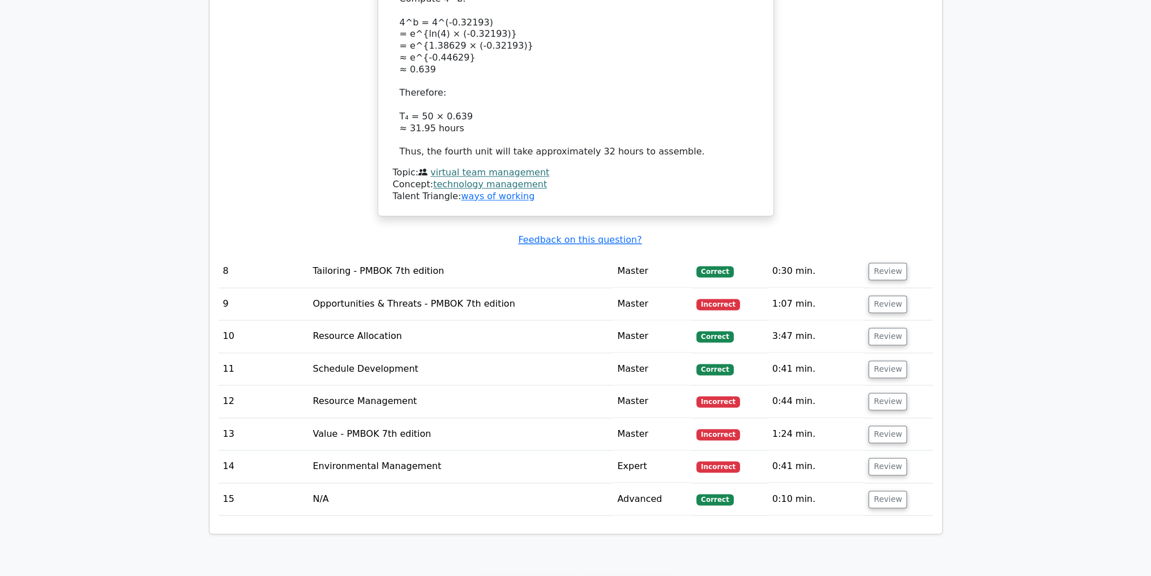
scroll to position [2377, 0]
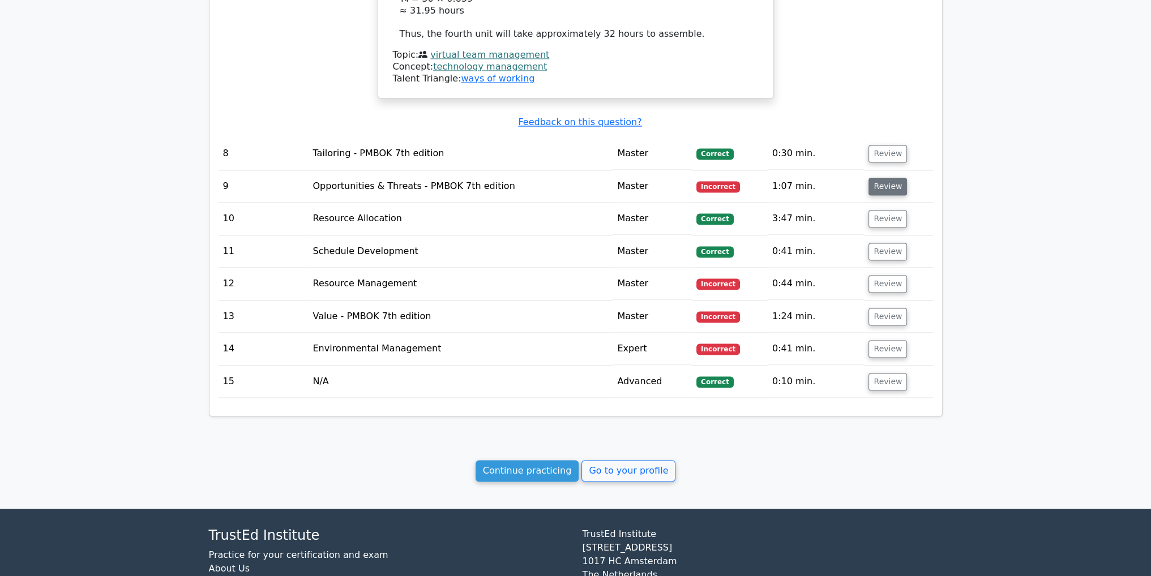
click at [887, 178] on button "Review" at bounding box center [887, 187] width 38 height 18
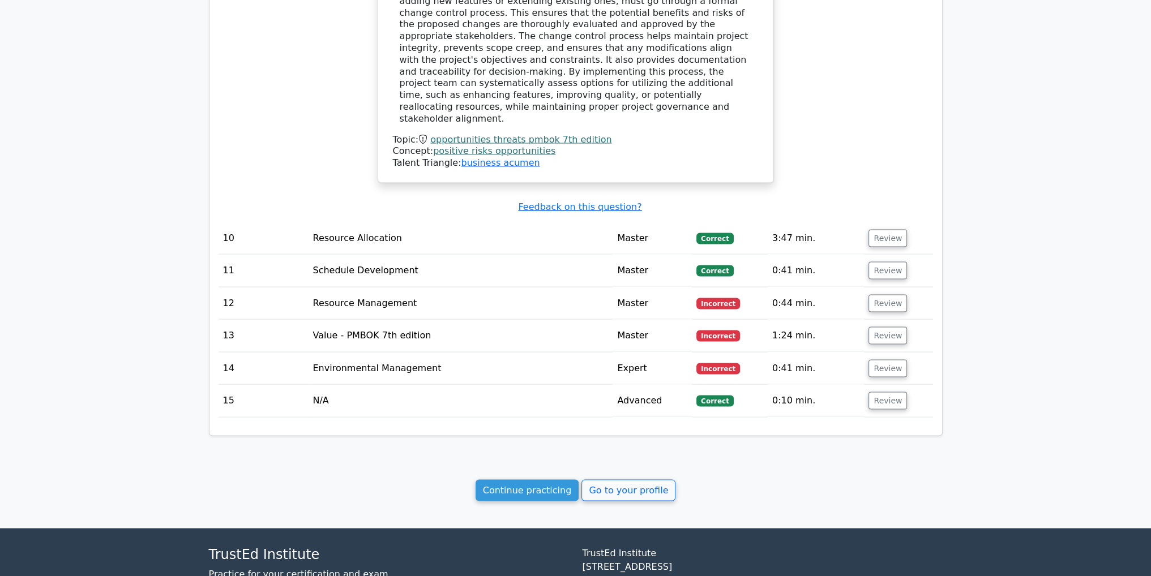
scroll to position [2941, 0]
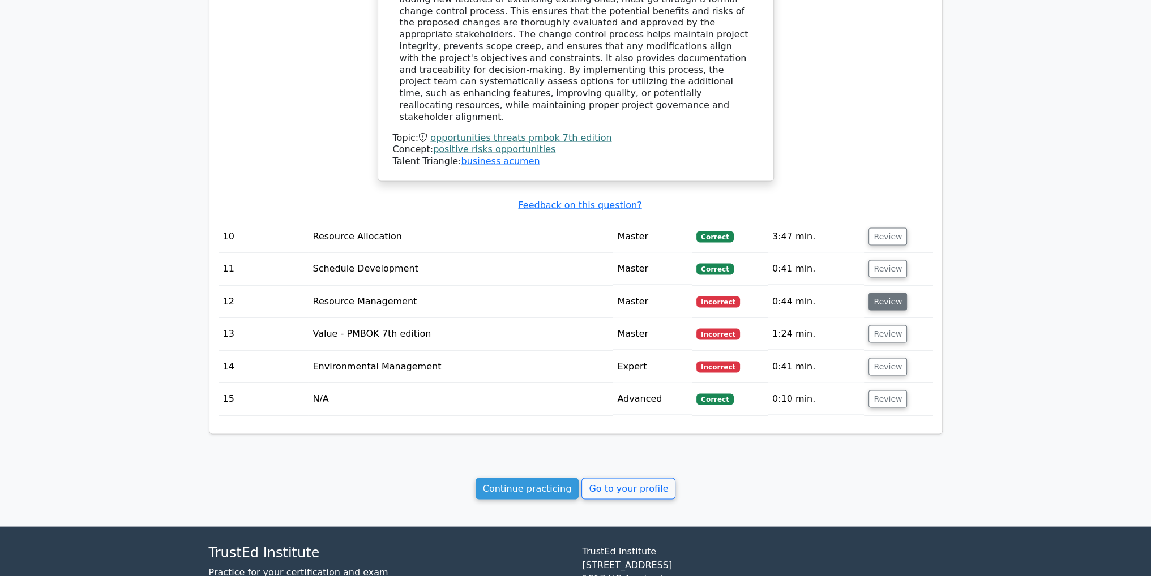
click at [887, 293] on button "Review" at bounding box center [887, 302] width 38 height 18
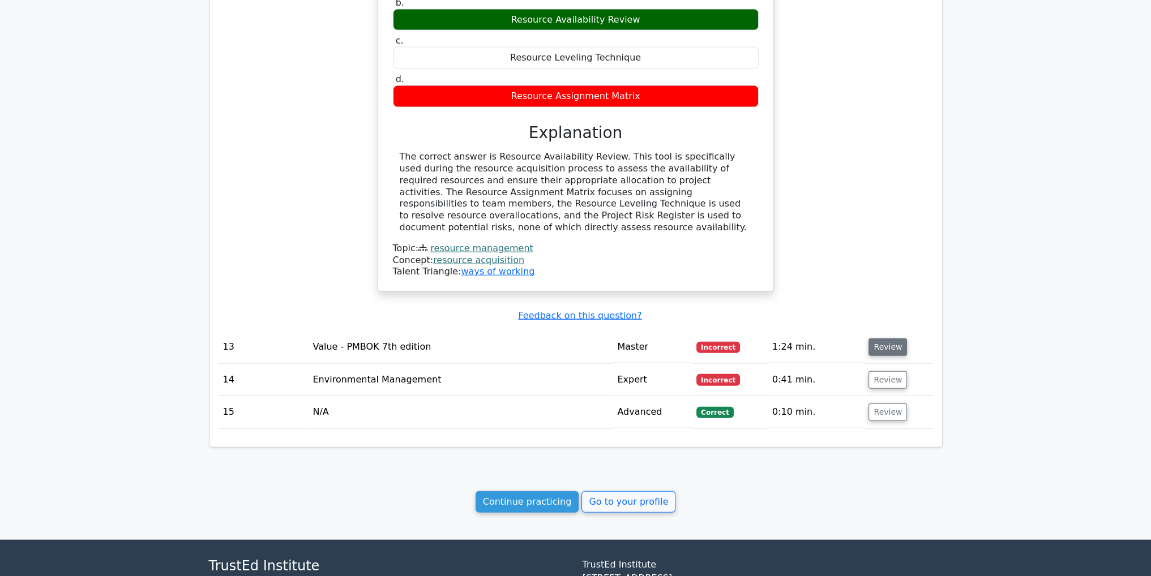
scroll to position [3234, 0]
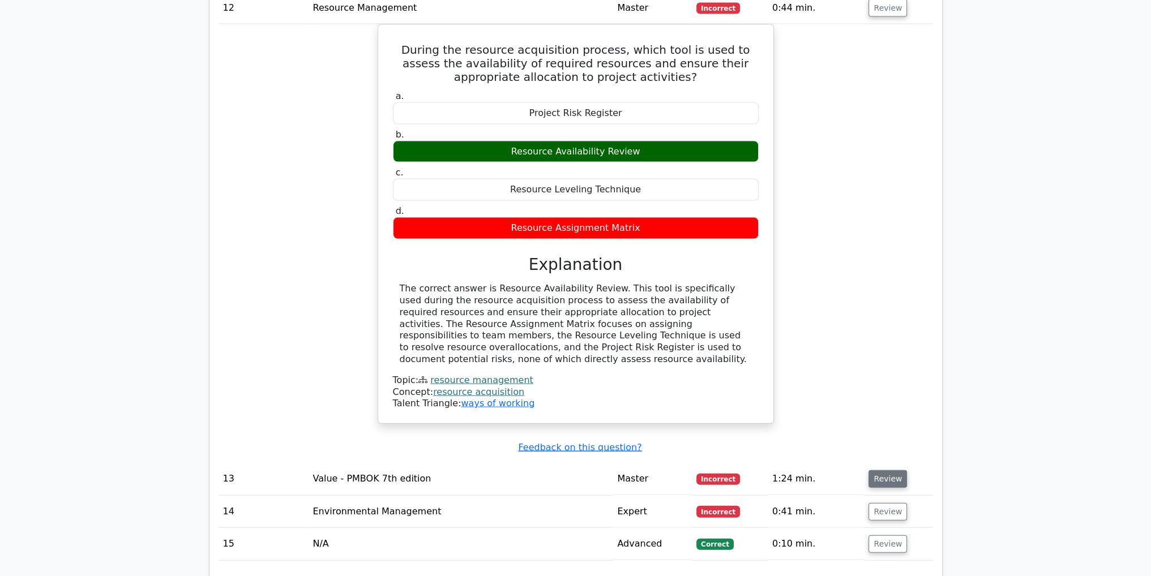
click at [891, 470] on button "Review" at bounding box center [887, 479] width 38 height 18
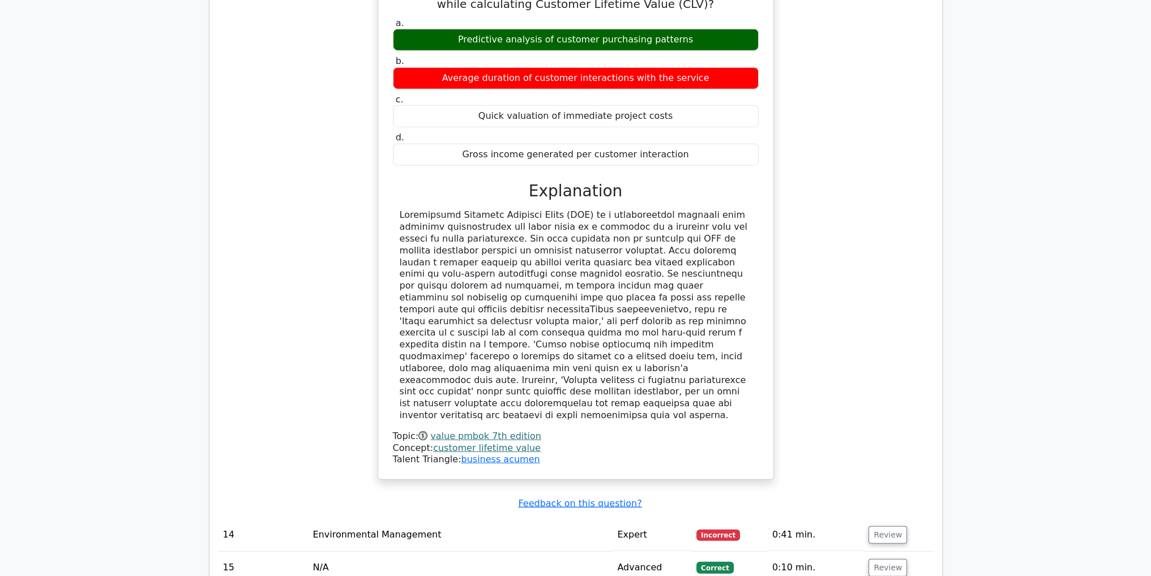
scroll to position [3923, 0]
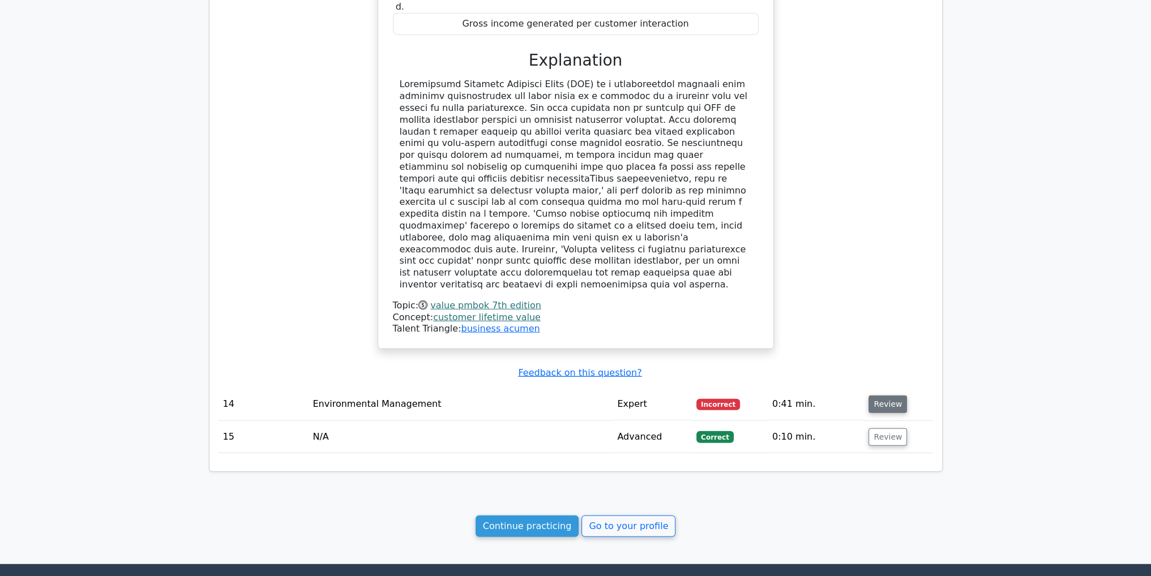
click at [869, 396] on button "Review" at bounding box center [887, 405] width 38 height 18
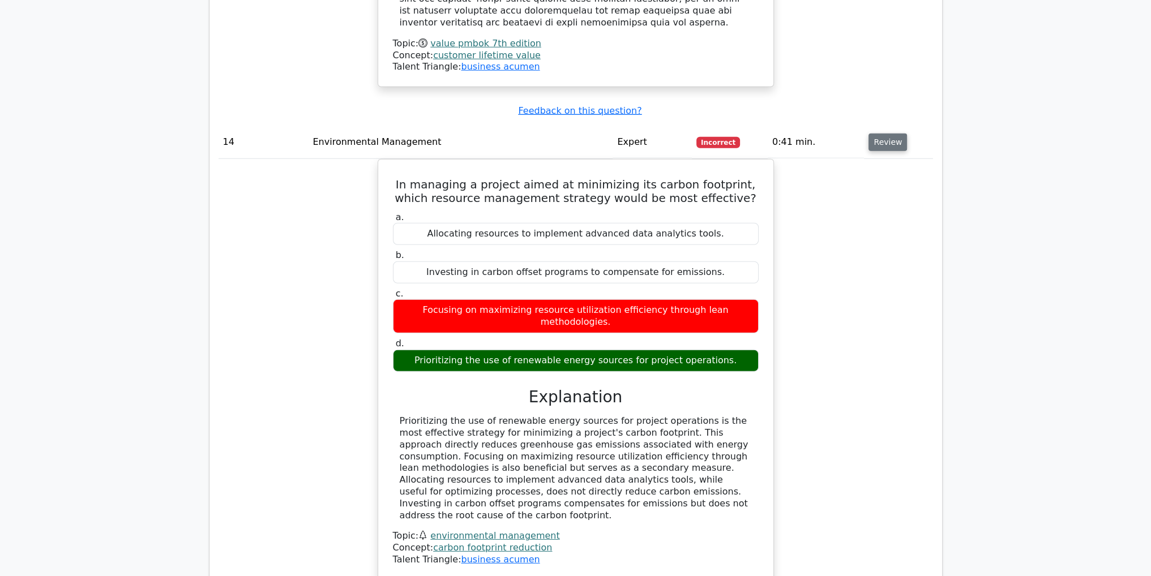
scroll to position [4187, 0]
